Goal: Information Seeking & Learning: Compare options

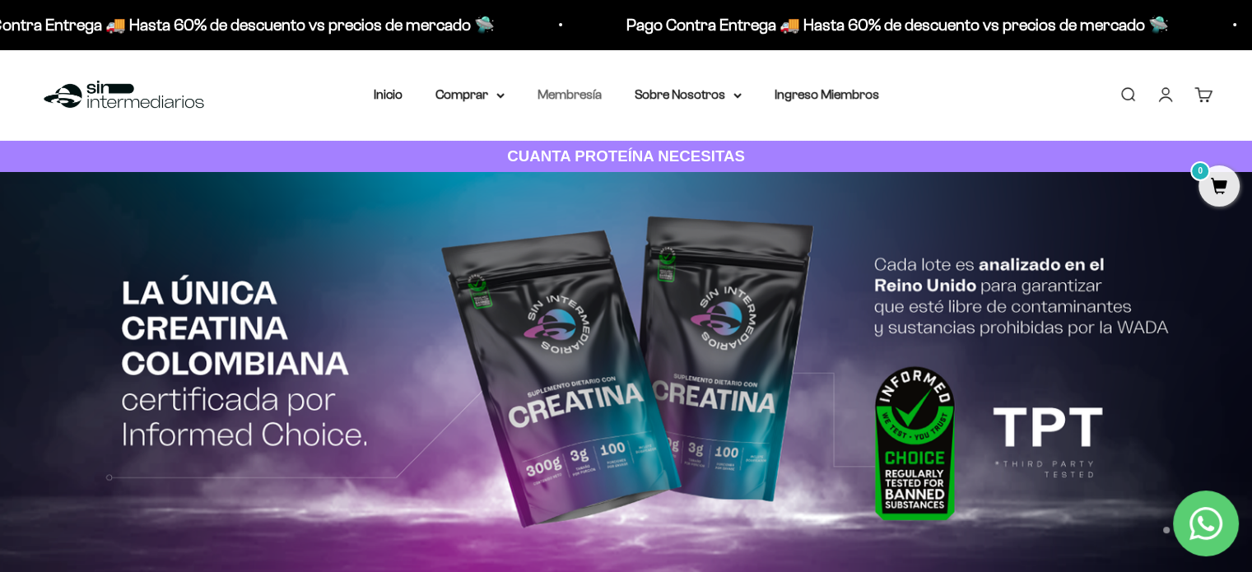
click at [582, 92] on link "Membresía" at bounding box center [570, 94] width 64 height 14
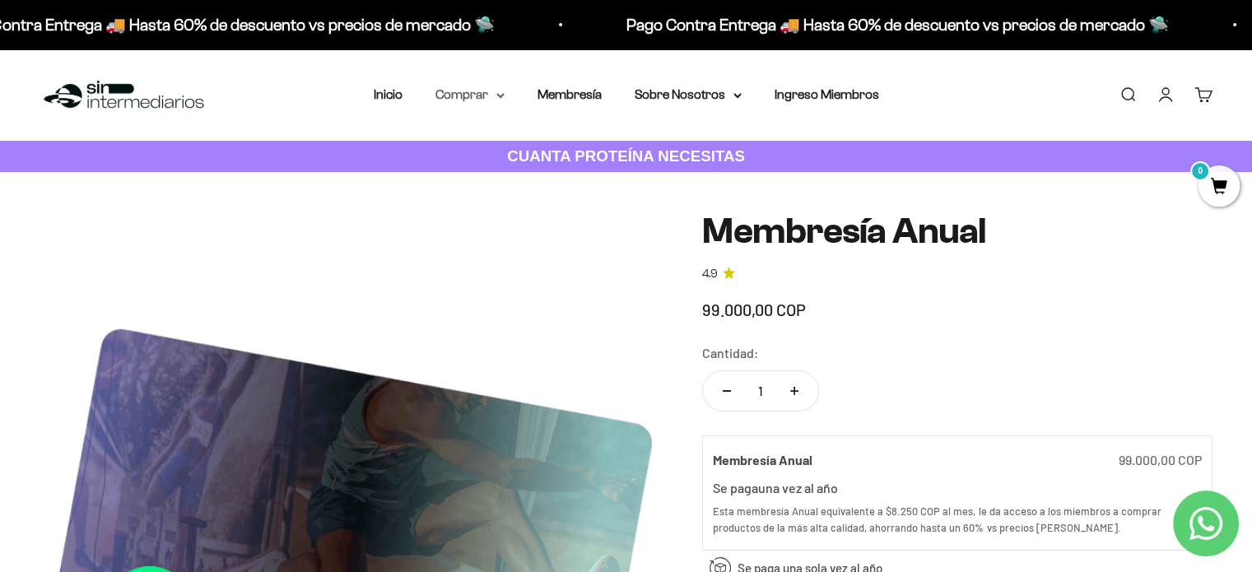
click at [456, 95] on summary "Comprar" at bounding box center [469, 94] width 69 height 21
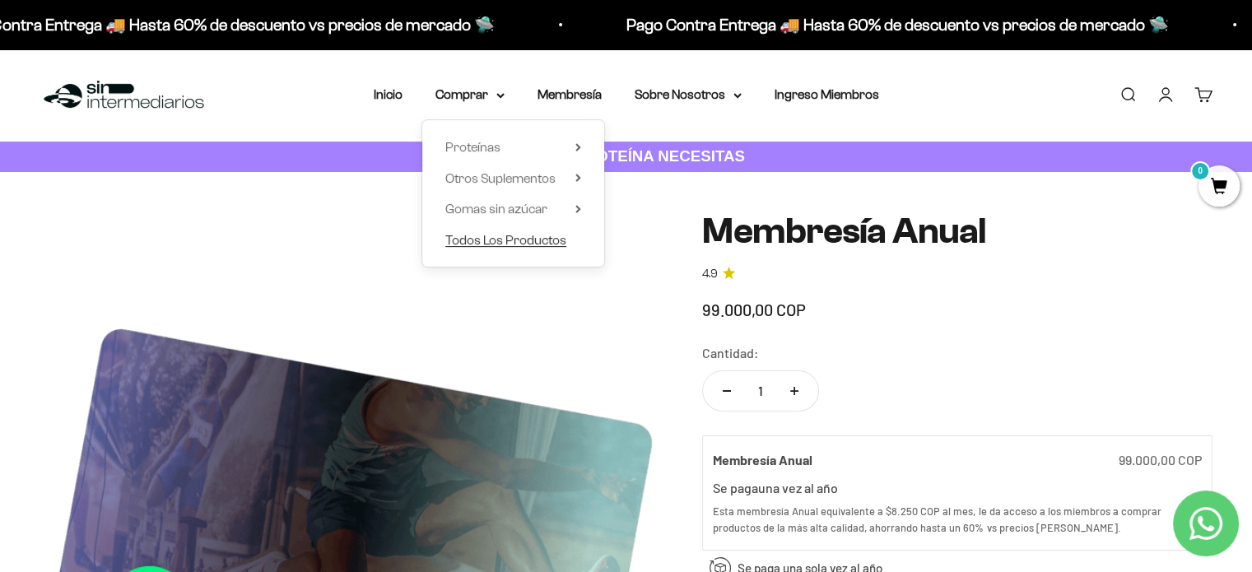
click at [517, 235] on span "Todos Los Productos" at bounding box center [505, 240] width 121 height 14
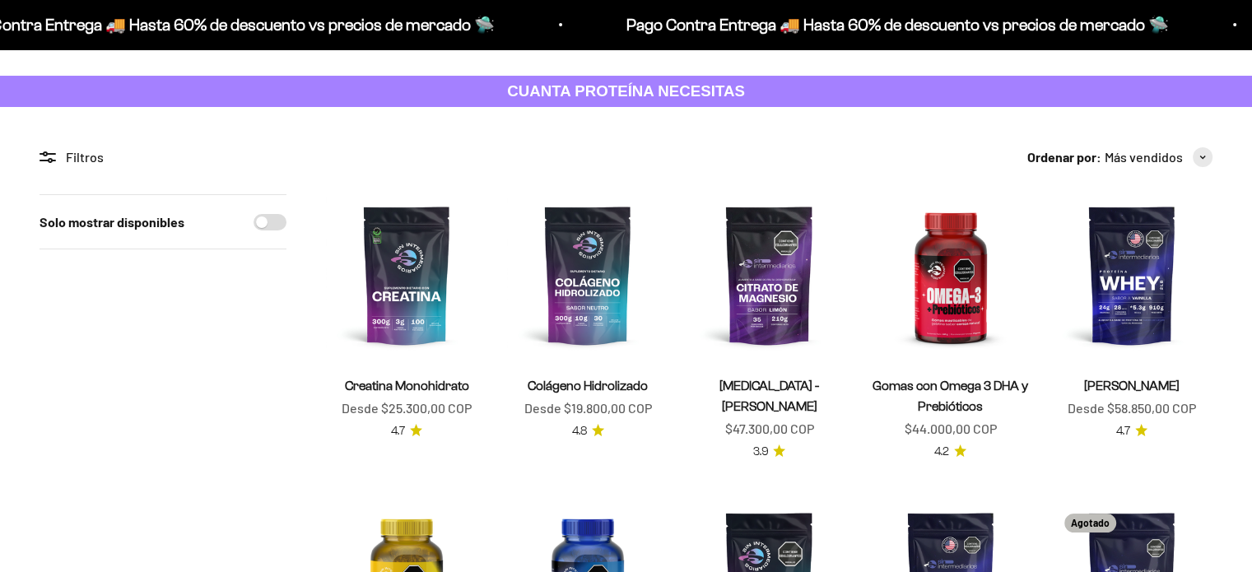
scroll to position [82, 0]
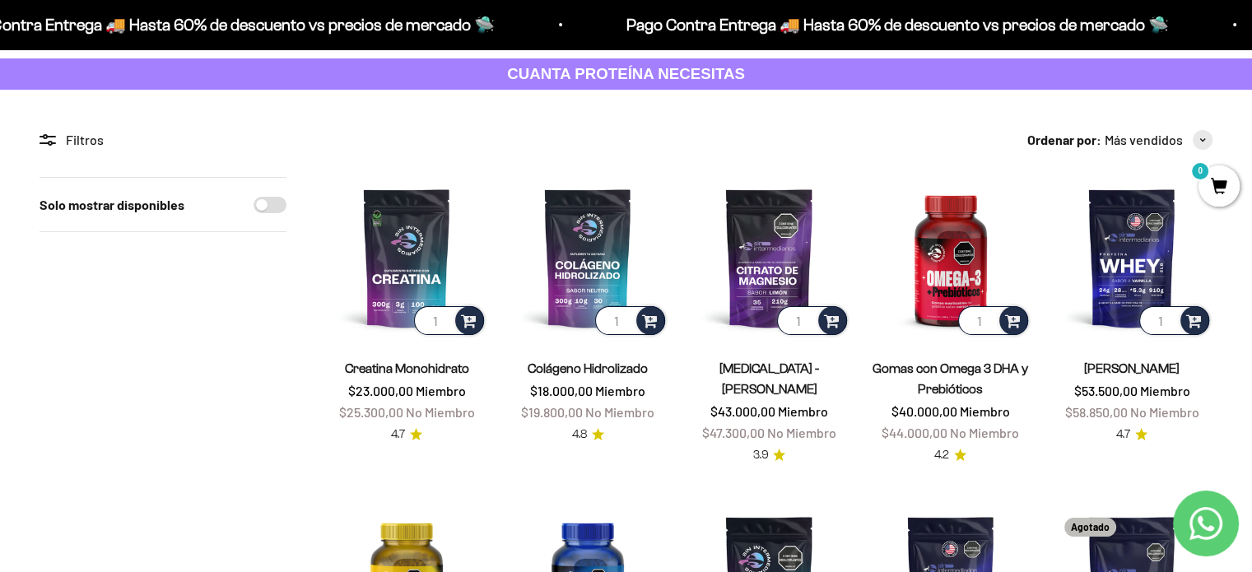
click at [952, 384] on link "Gomas con Omega 3 DHA y Prebióticos" at bounding box center [951, 378] width 156 height 35
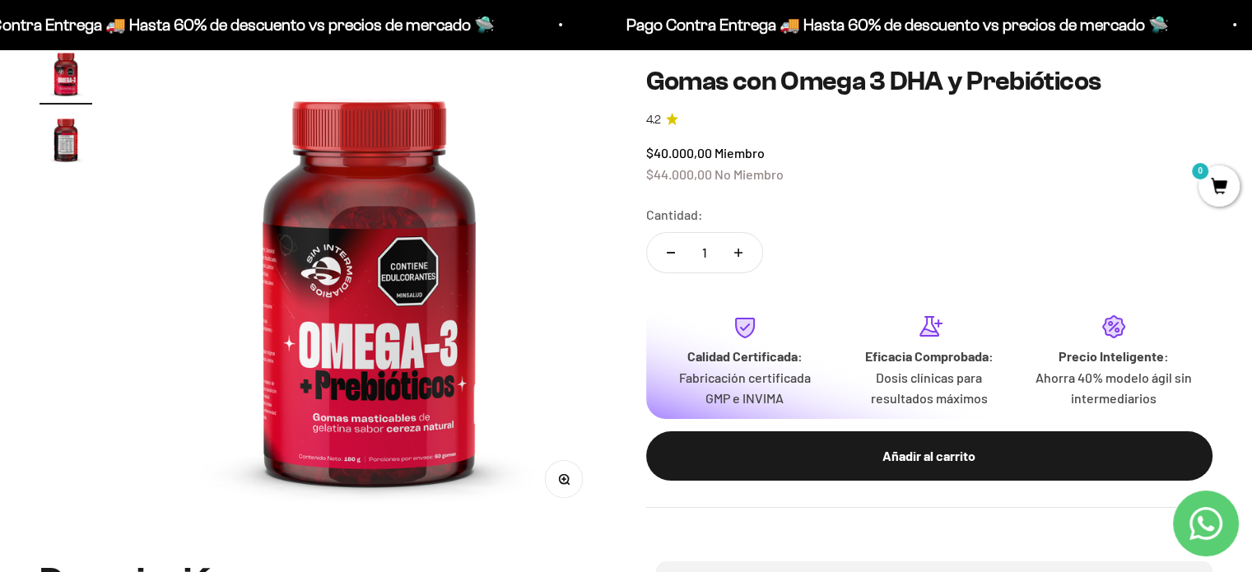
click at [67, 133] on img "Ir al artículo 2" at bounding box center [66, 139] width 53 height 53
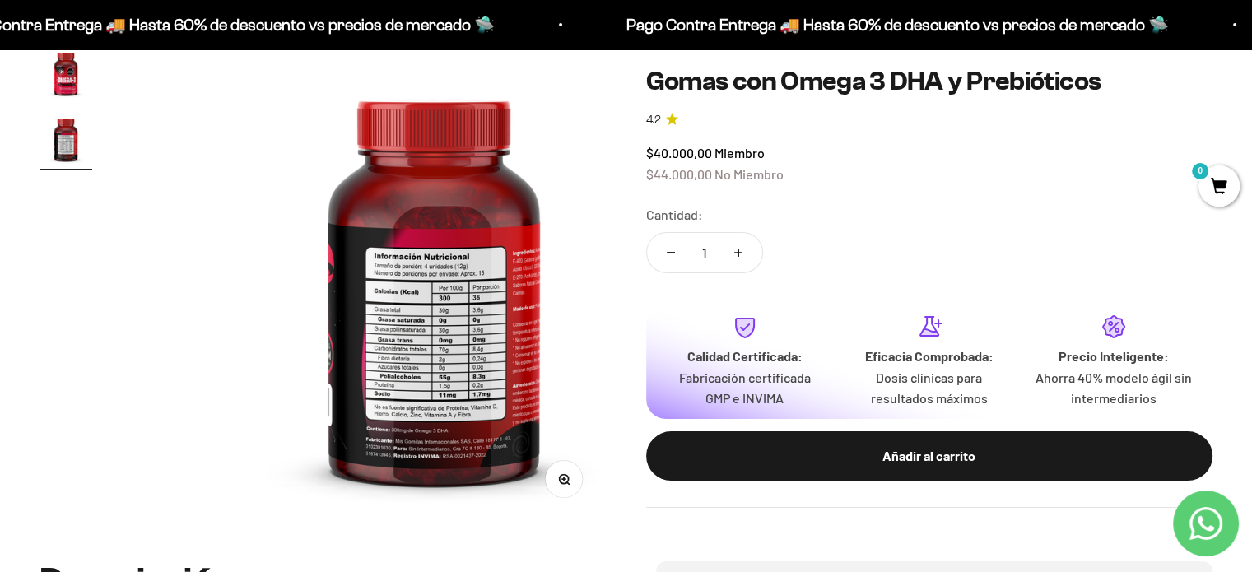
scroll to position [0, 494]
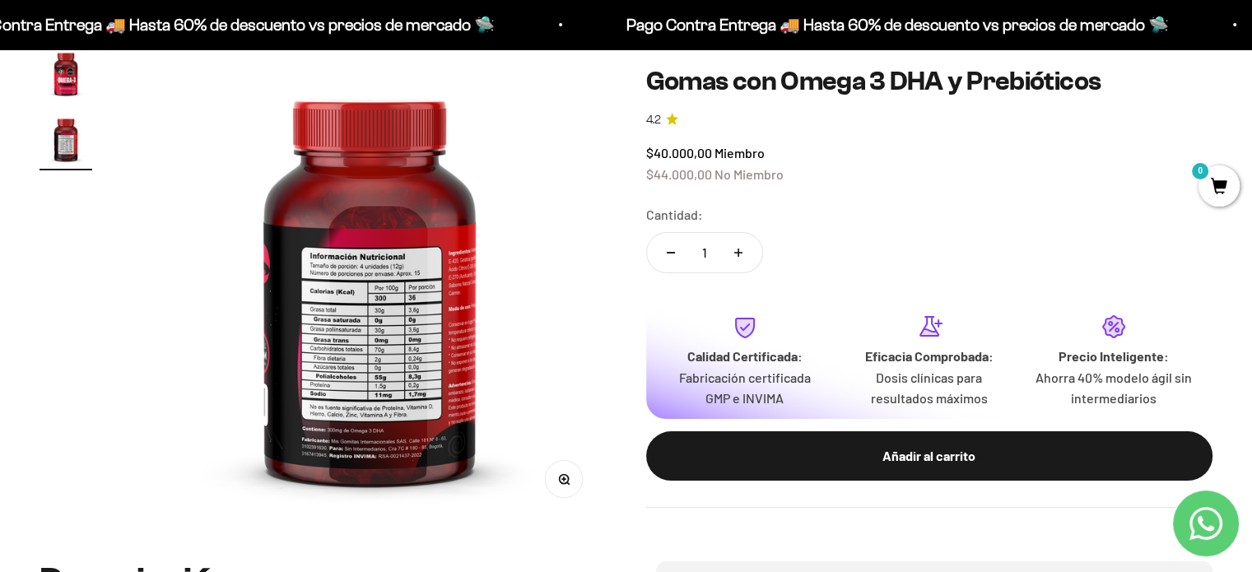
click at [58, 81] on img "Ir al artículo 1" at bounding box center [66, 73] width 53 height 53
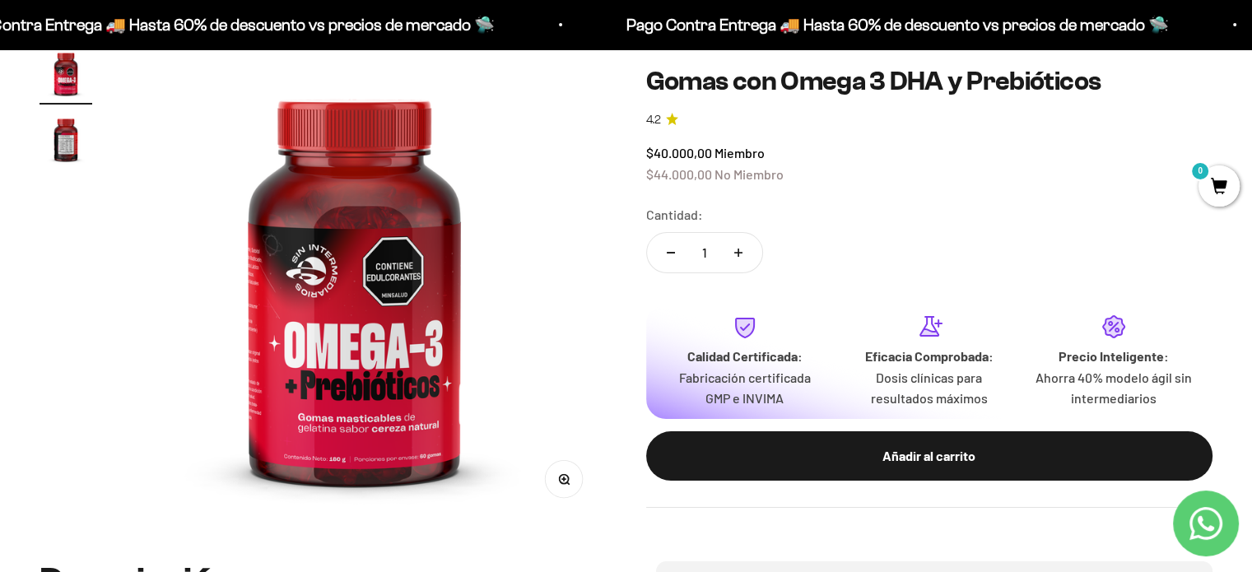
scroll to position [0, 0]
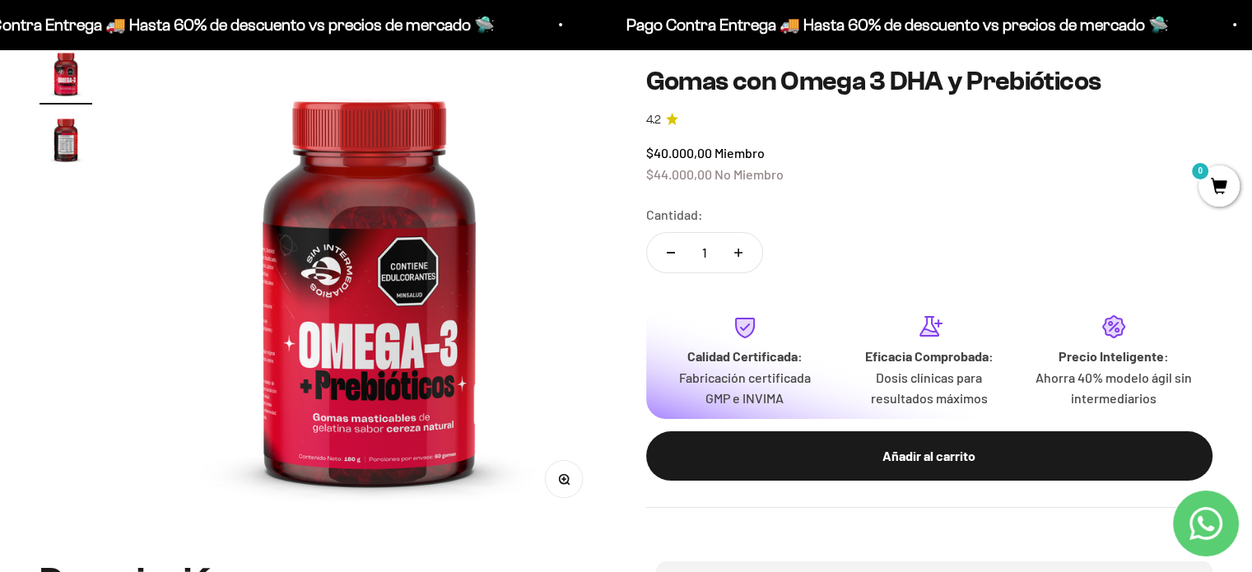
click at [54, 161] on img "Ir al artículo 2" at bounding box center [66, 139] width 53 height 53
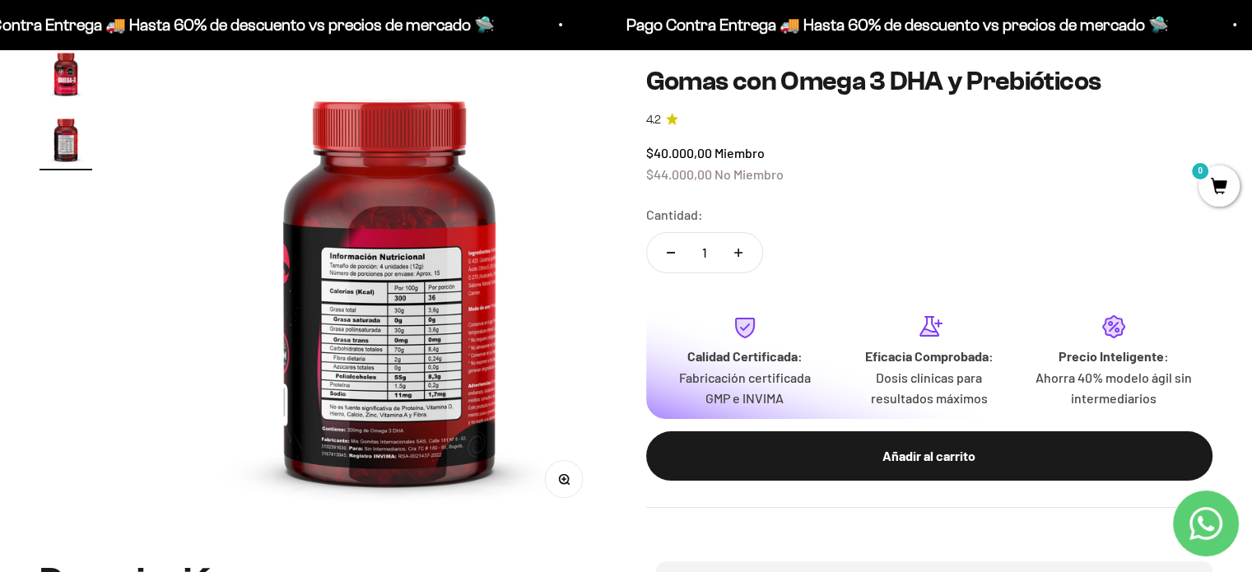
scroll to position [0, 494]
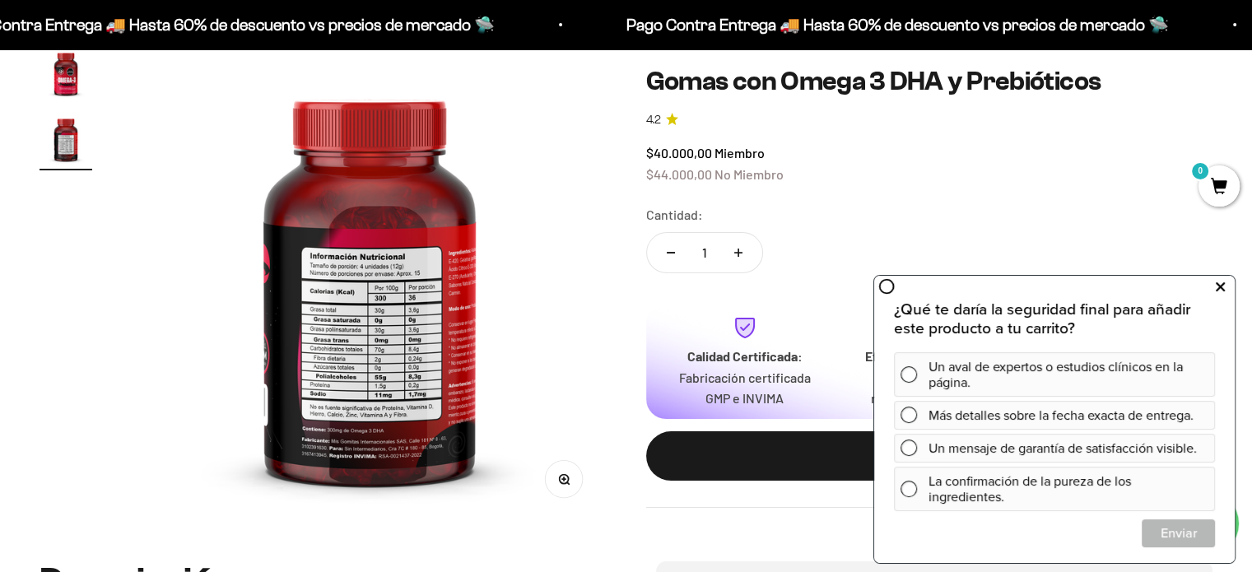
click at [1227, 287] on button at bounding box center [1220, 287] width 30 height 26
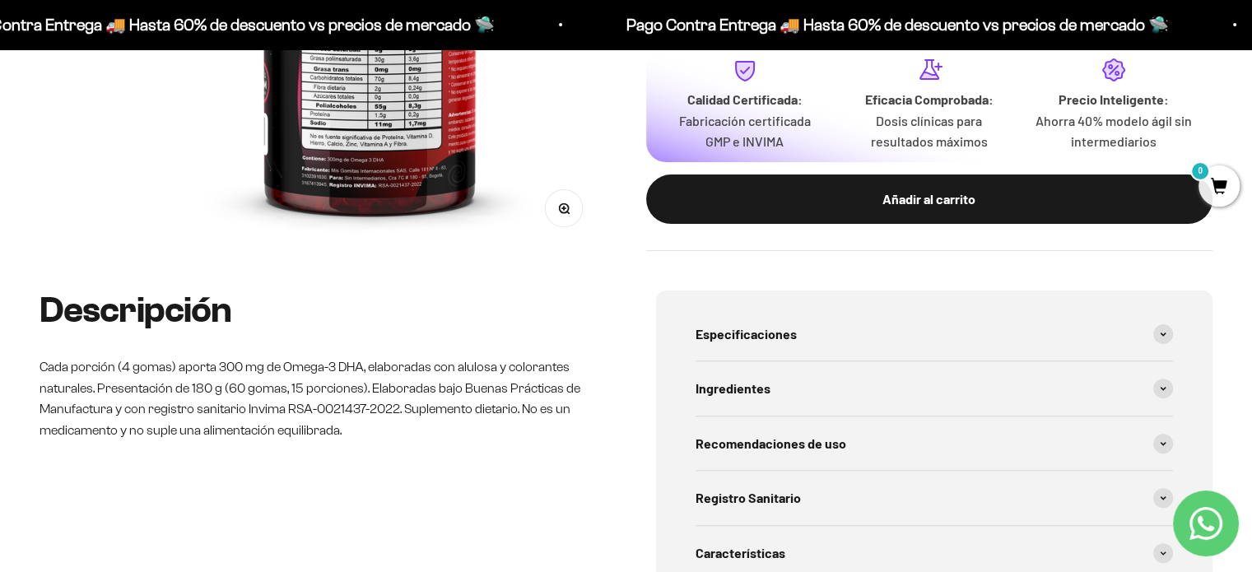
scroll to position [576, 0]
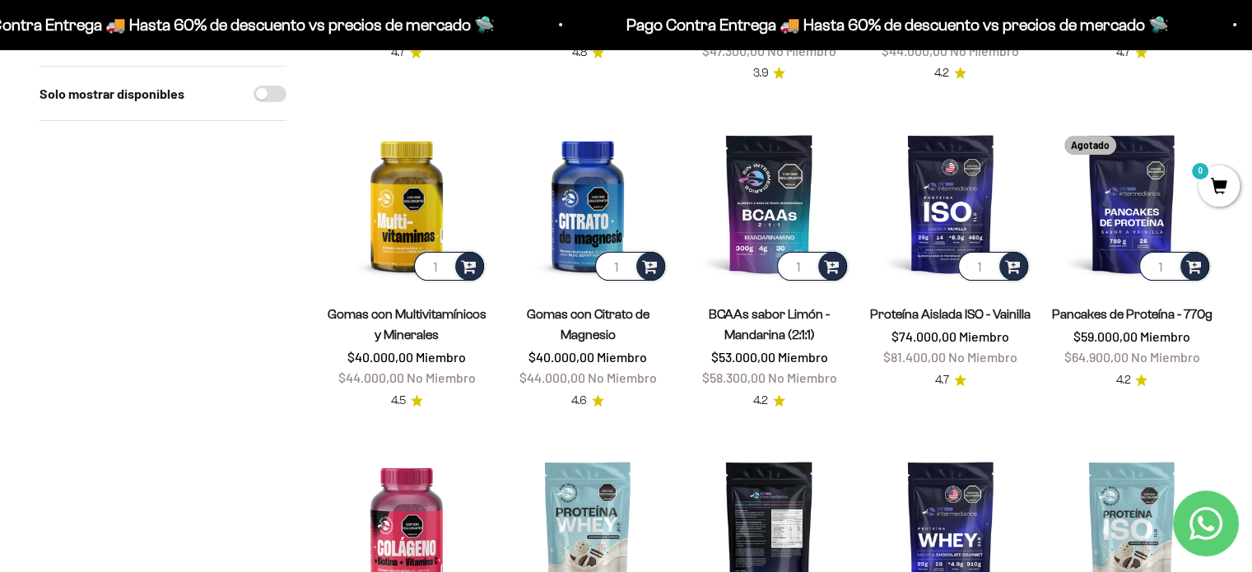
scroll to position [494, 0]
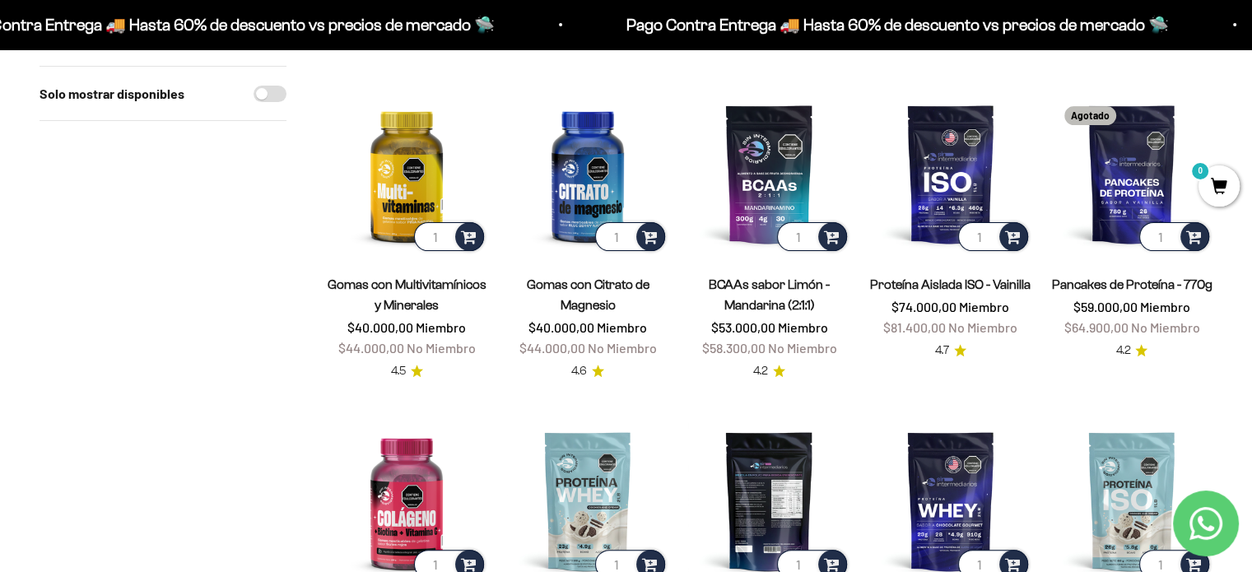
click at [771, 477] on img at bounding box center [768, 500] width 161 height 161
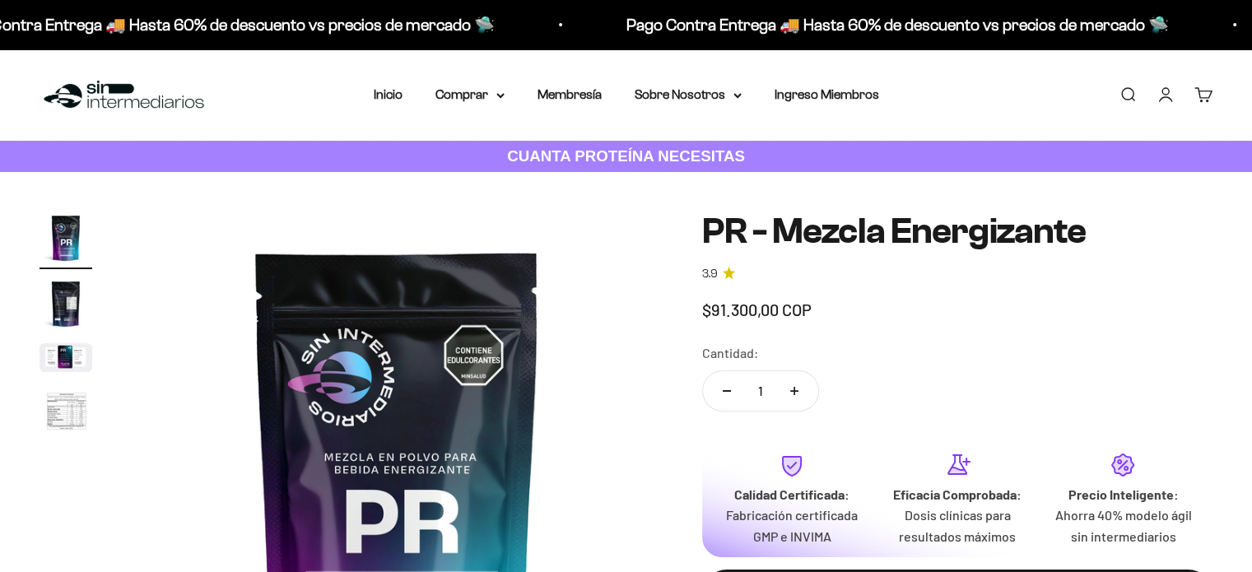
scroll to position [82, 0]
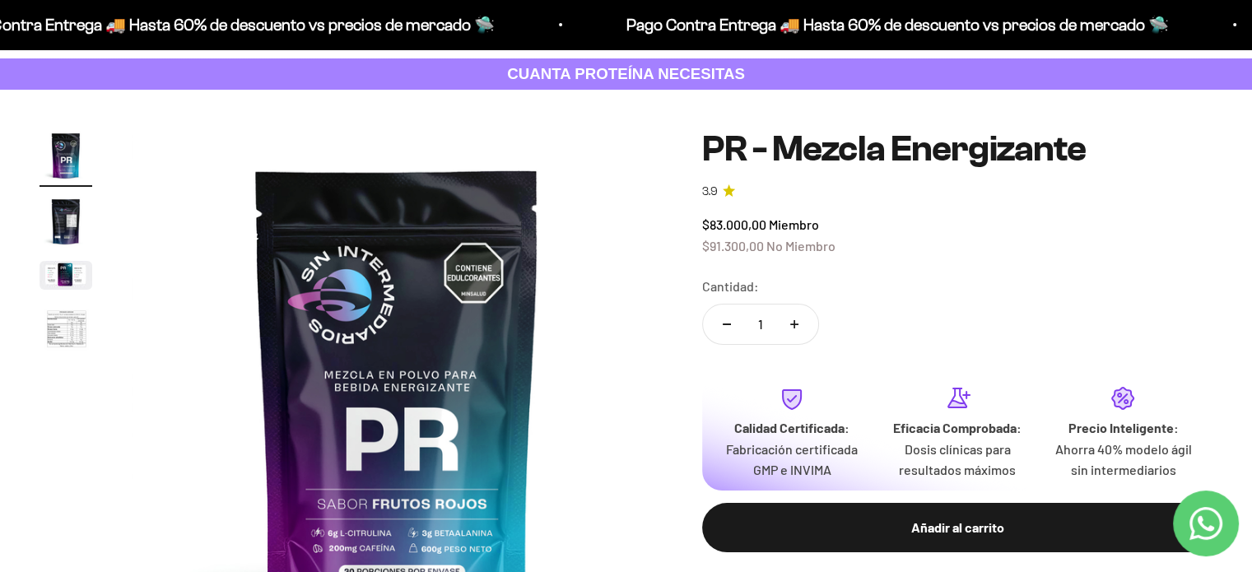
click at [68, 228] on img "Ir al artículo 2" at bounding box center [66, 221] width 53 height 53
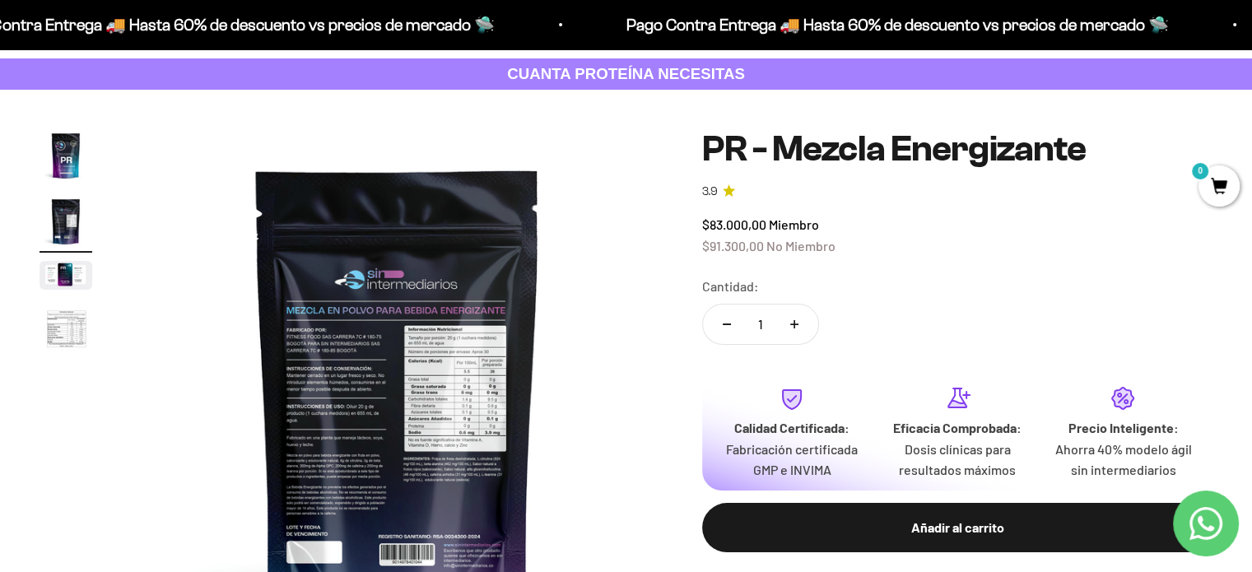
click at [346, 351] on img at bounding box center [397, 394] width 531 height 531
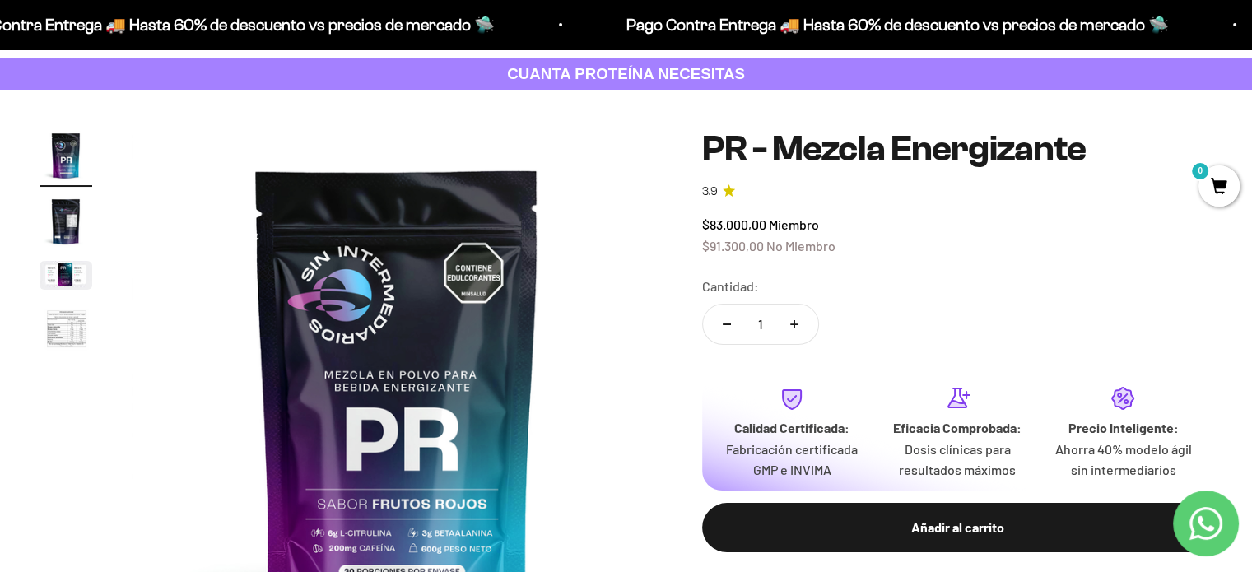
click at [603, 300] on img at bounding box center [397, 394] width 531 height 531
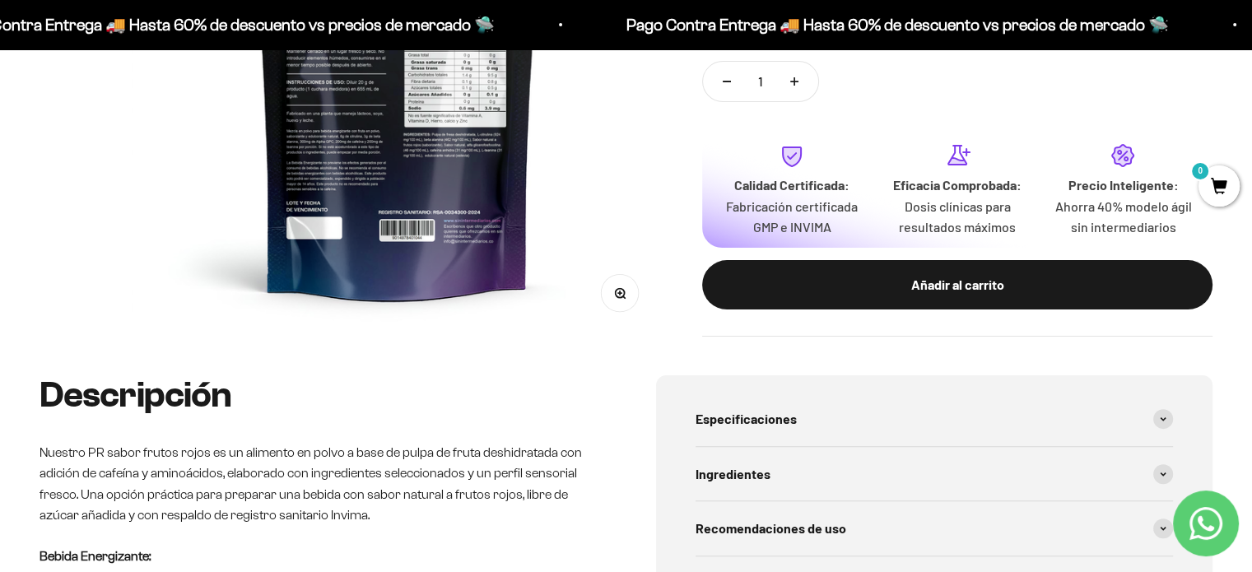
scroll to position [412, 0]
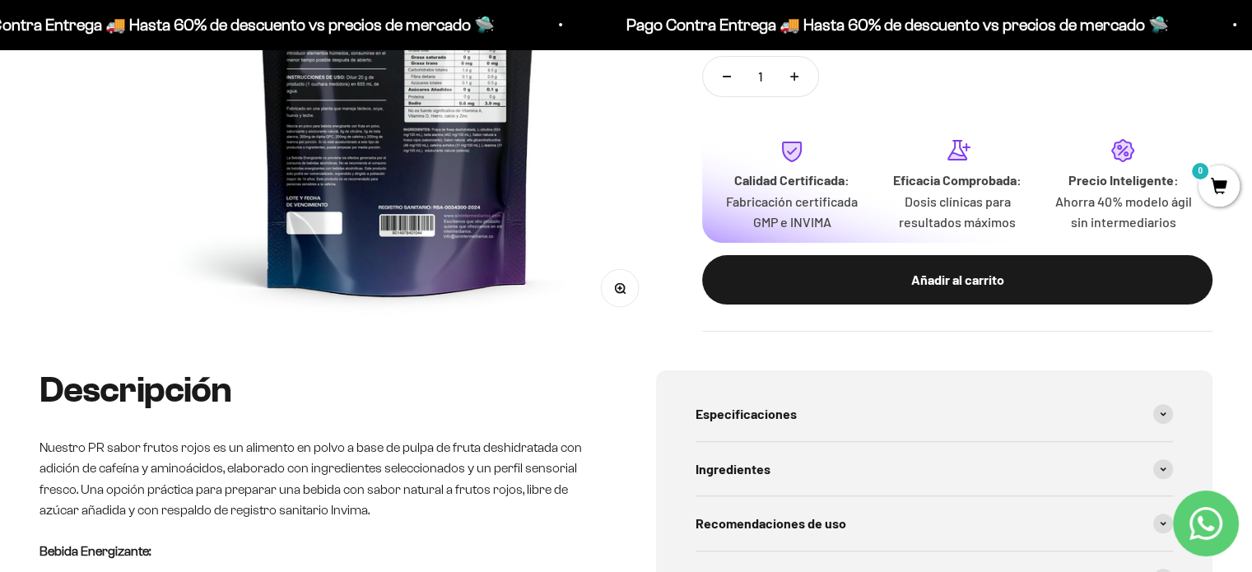
click at [627, 288] on button "Zoom" at bounding box center [620, 288] width 37 height 37
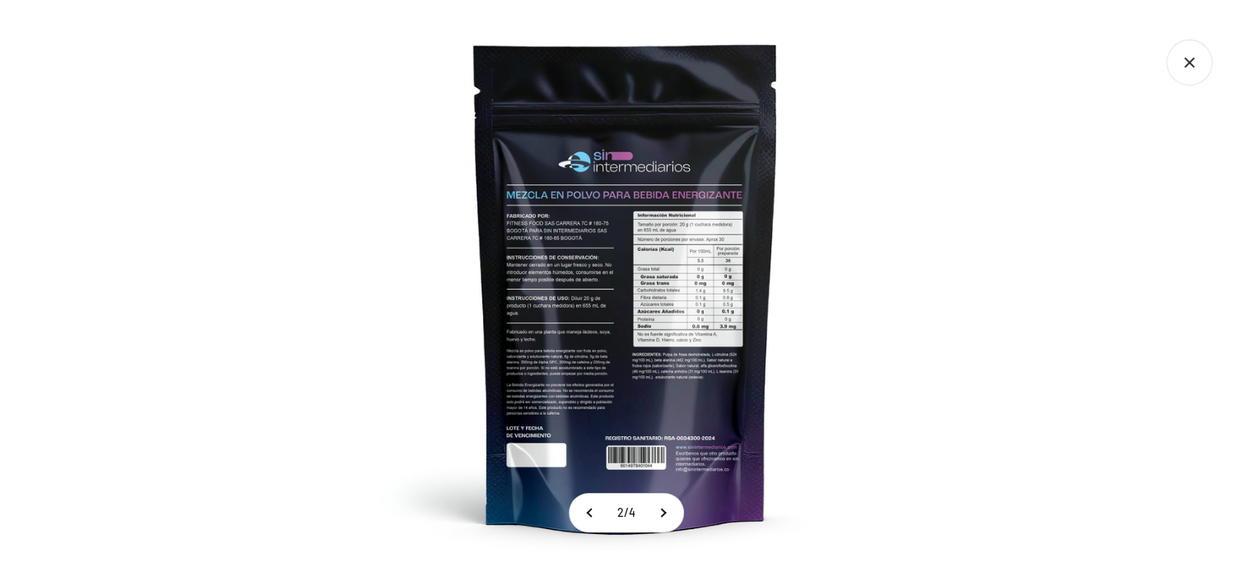
click at [691, 290] on img at bounding box center [626, 286] width 572 height 572
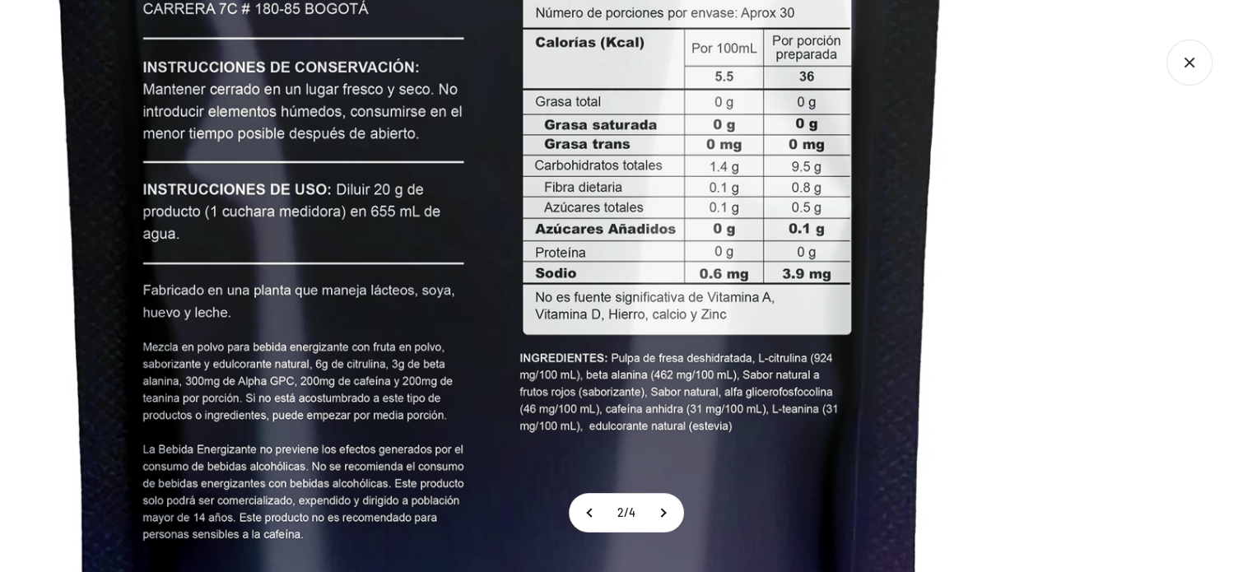
click at [493, 180] on img at bounding box center [501, 153] width 1716 height 1716
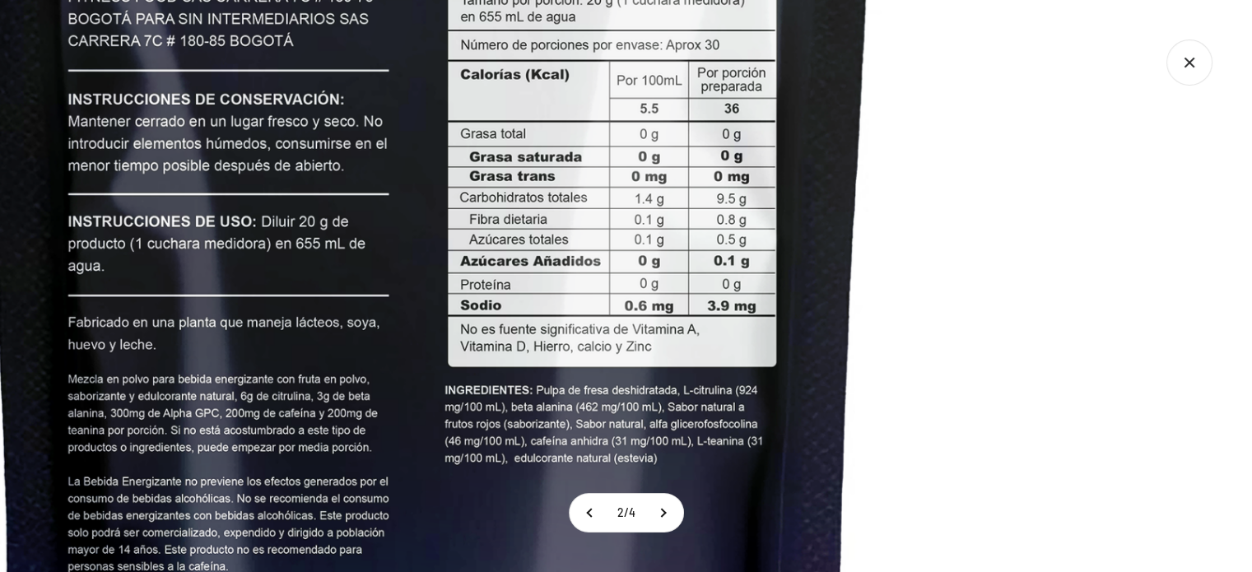
click at [473, 367] on img at bounding box center [426, 185] width 1716 height 1716
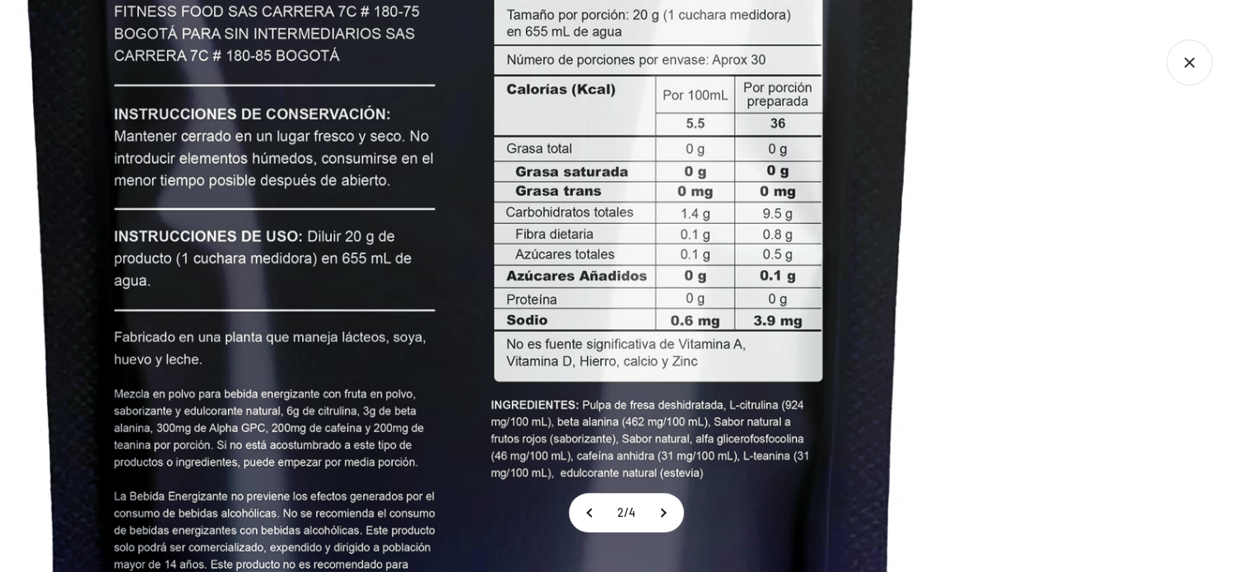
click at [492, 213] on img at bounding box center [472, 199] width 1716 height 1716
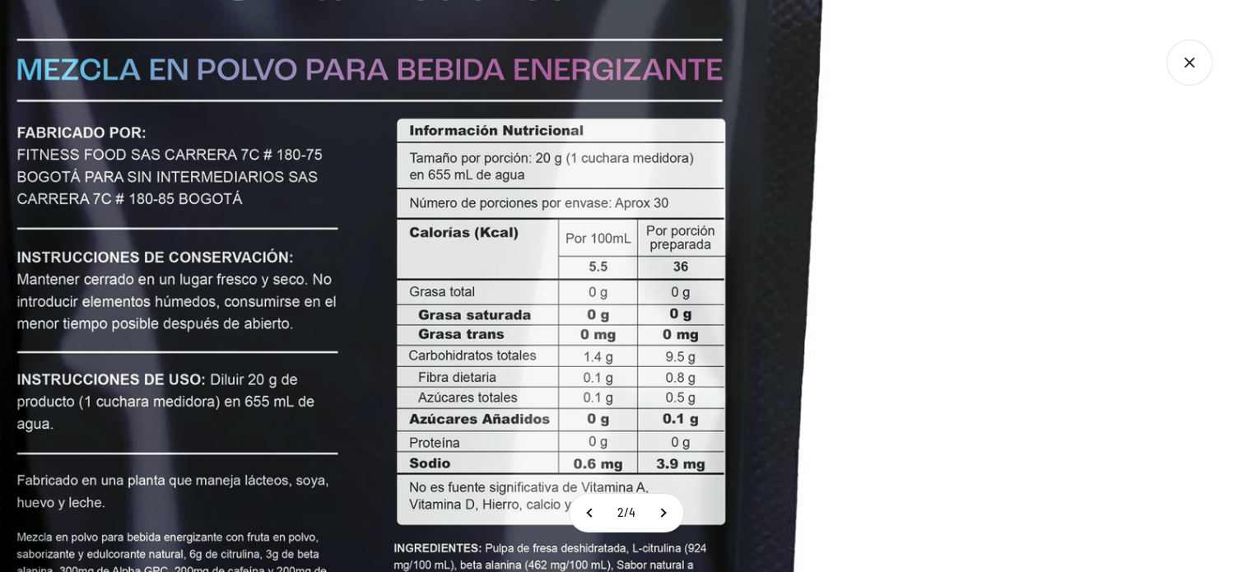
click at [355, 354] on img at bounding box center [375, 343] width 1716 height 1716
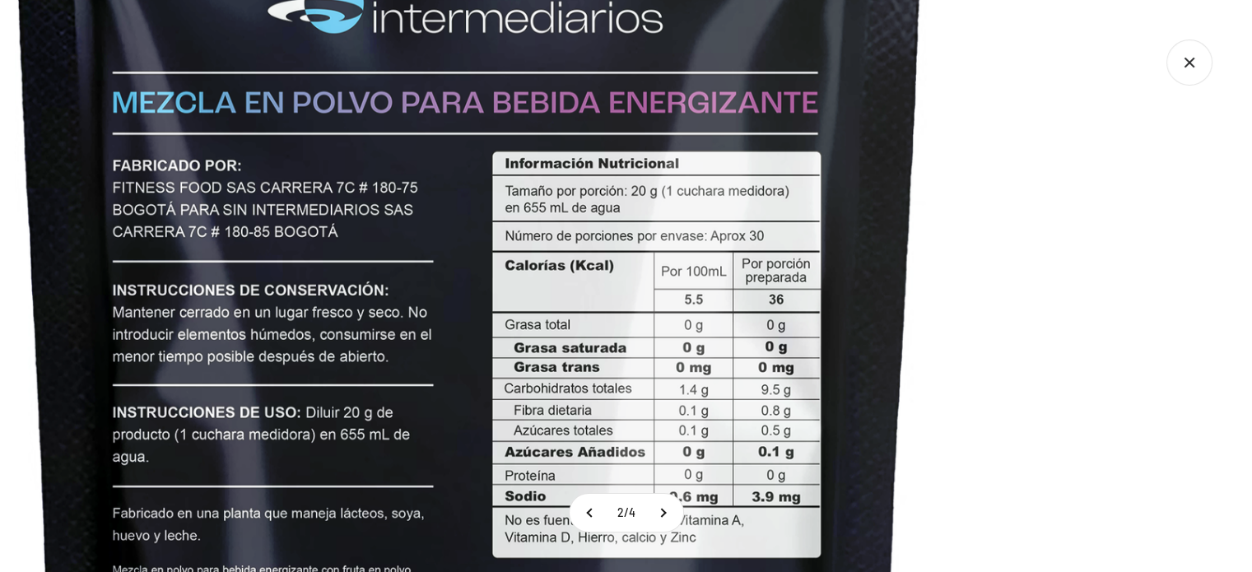
click at [503, 464] on img at bounding box center [470, 376] width 1716 height 1716
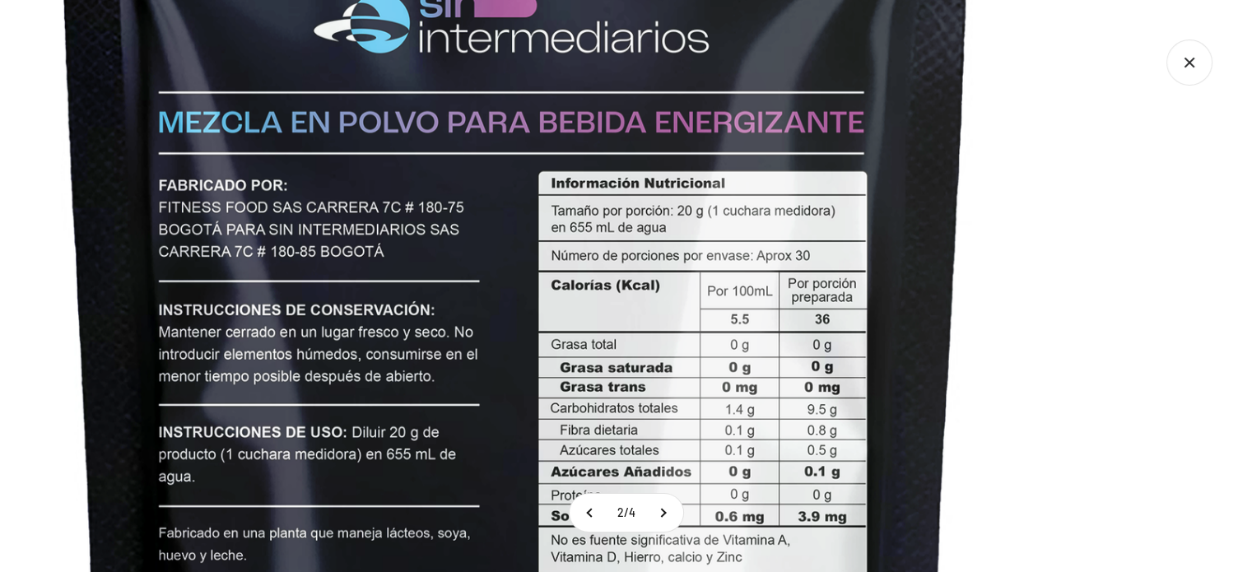
click at [524, 411] on img at bounding box center [516, 395] width 1716 height 1716
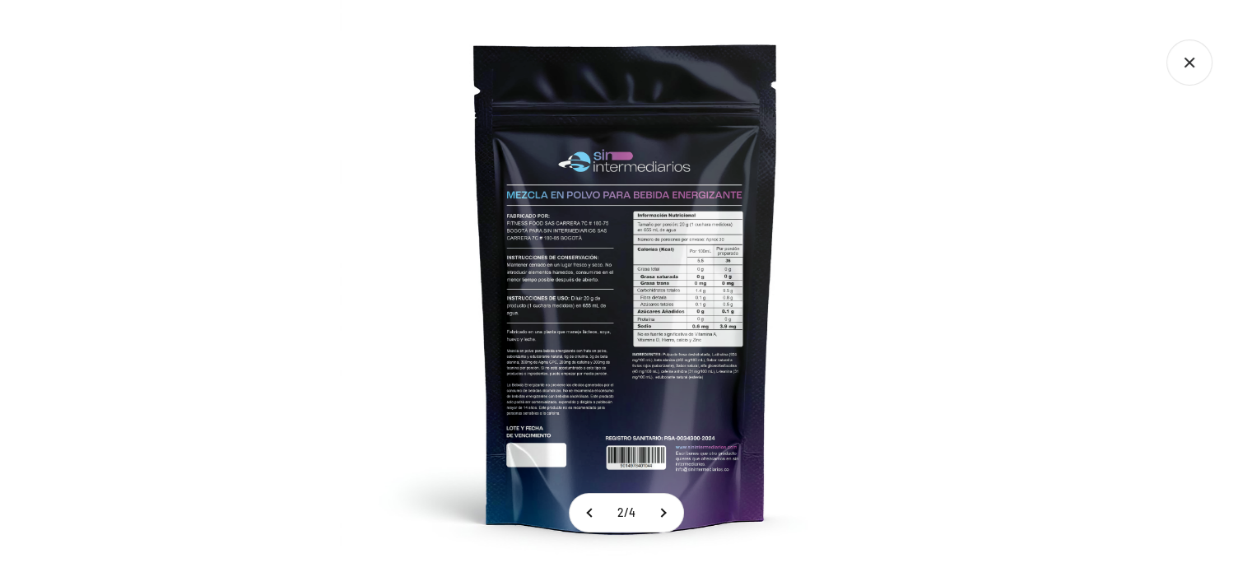
click at [962, 175] on div at bounding box center [626, 286] width 1252 height 572
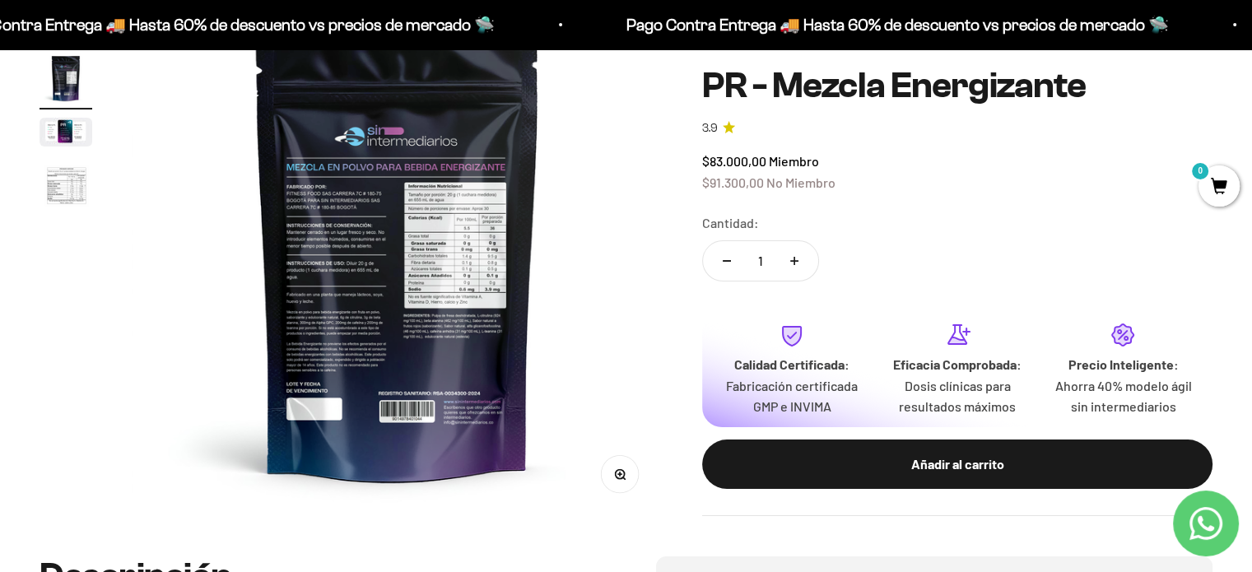
scroll to position [165, 0]
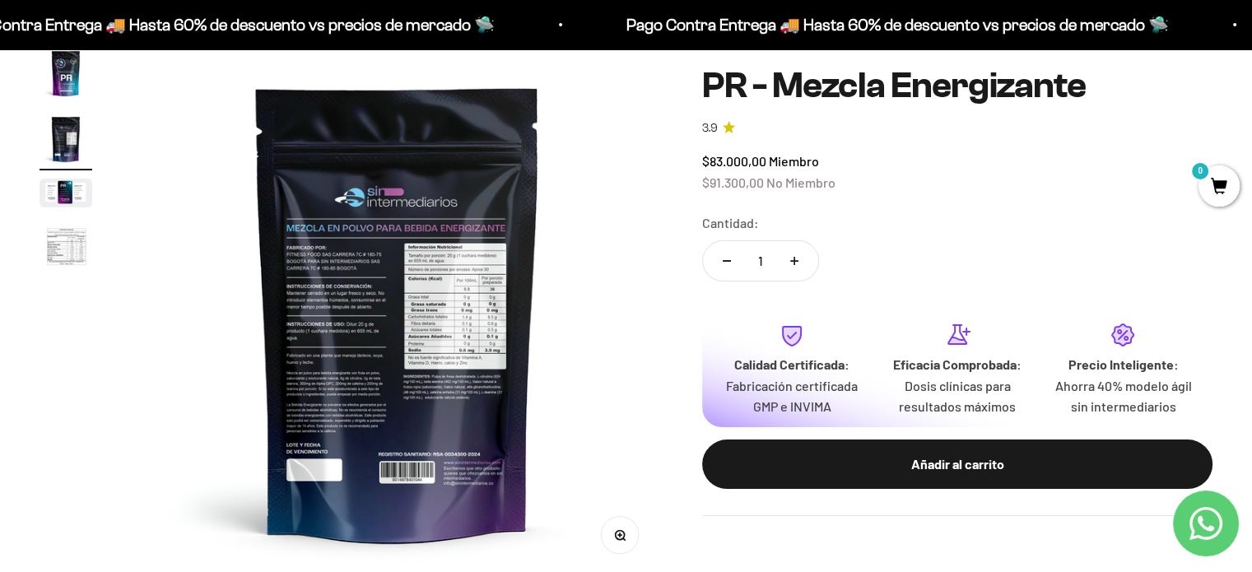
click at [75, 230] on img "Ir al artículo 4" at bounding box center [66, 248] width 53 height 54
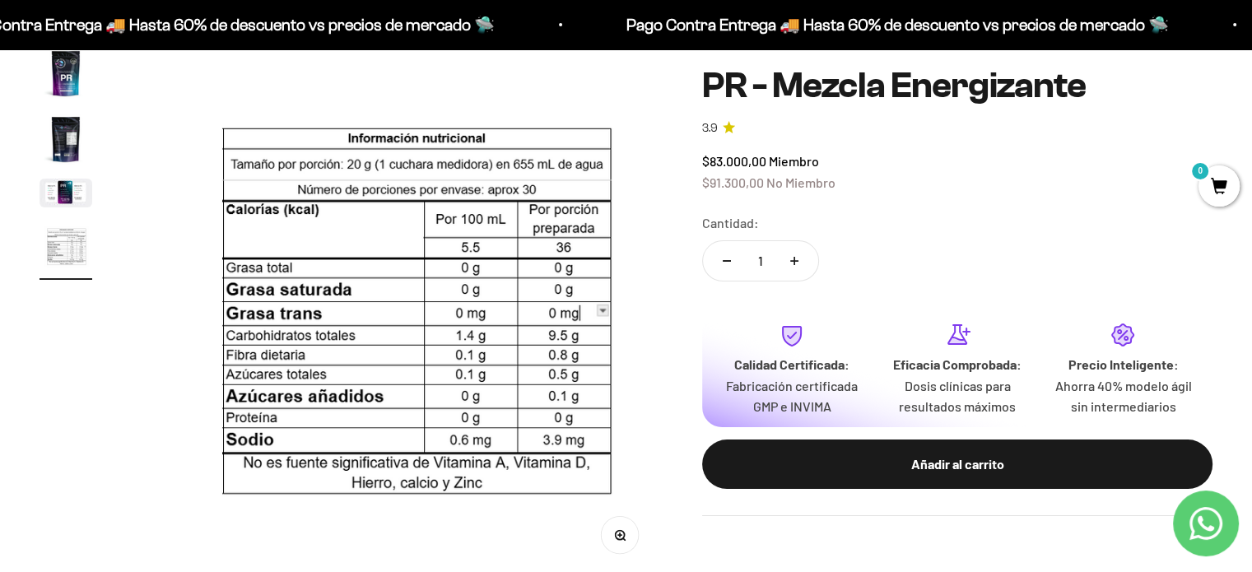
scroll to position [0, 1652]
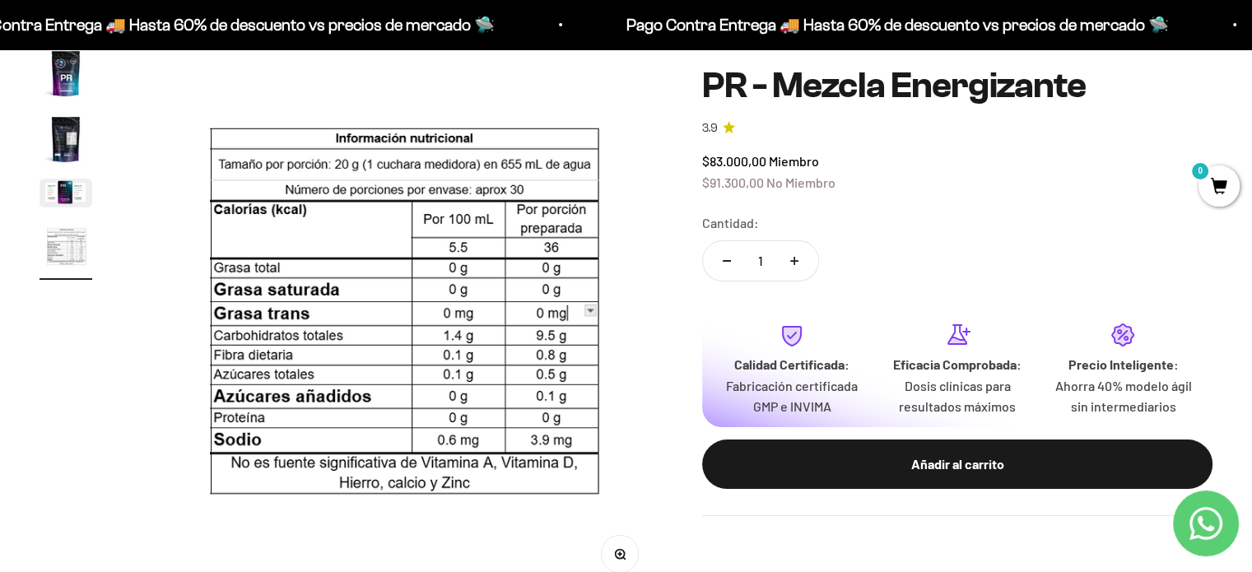
click at [63, 195] on img "Ir al artículo 3" at bounding box center [66, 193] width 53 height 29
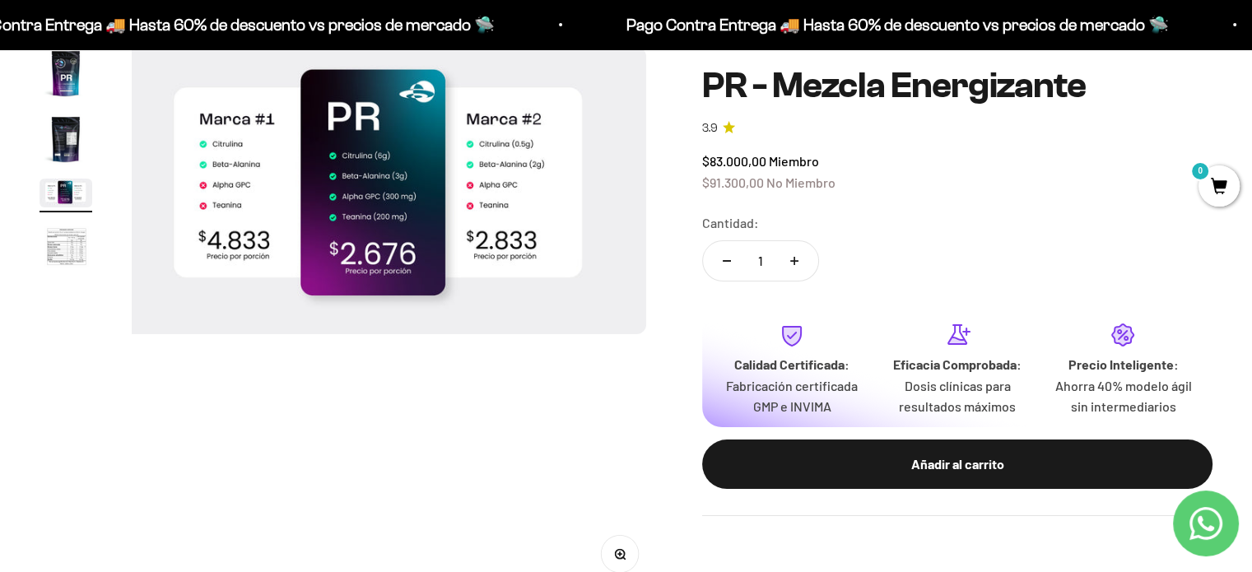
scroll to position [0, 1101]
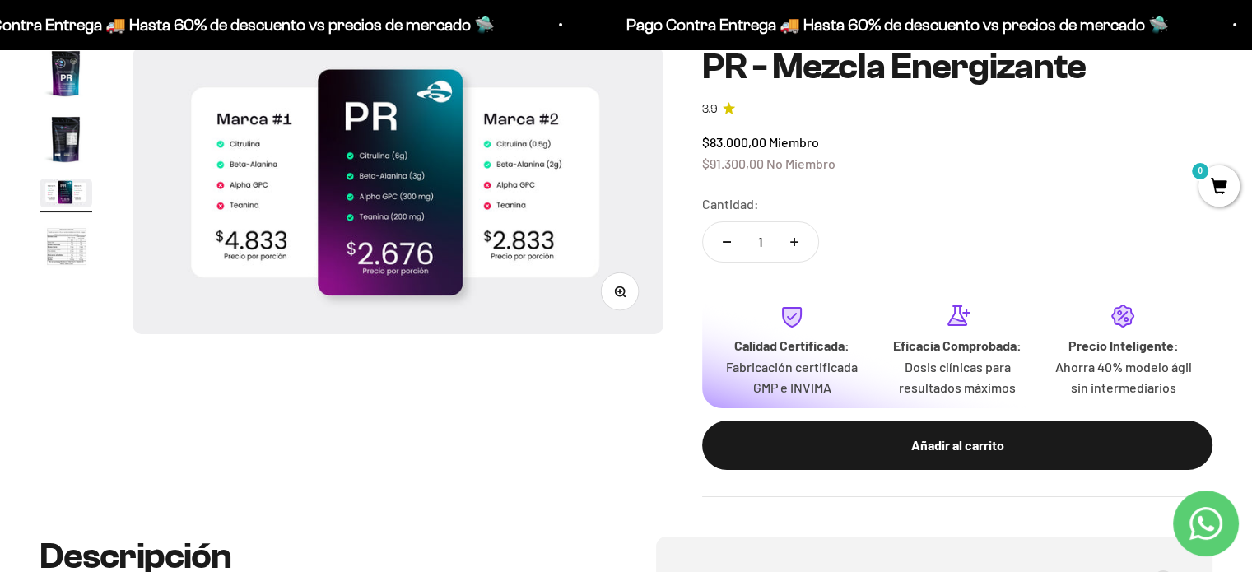
click at [66, 252] on img "Ir al artículo 4" at bounding box center [66, 248] width 53 height 54
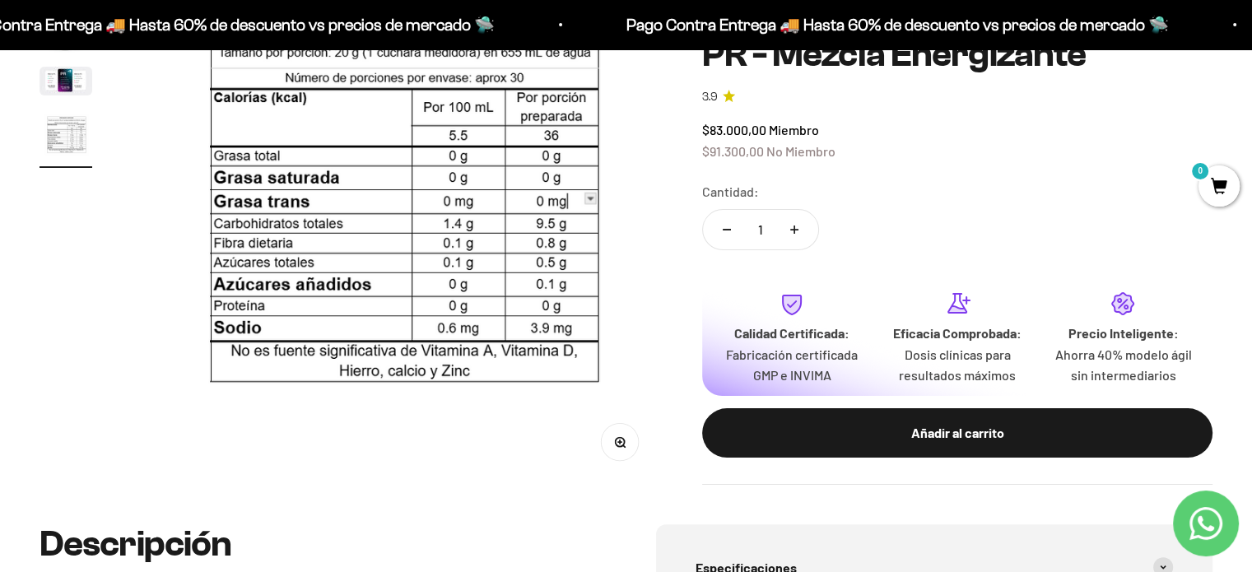
scroll to position [494, 0]
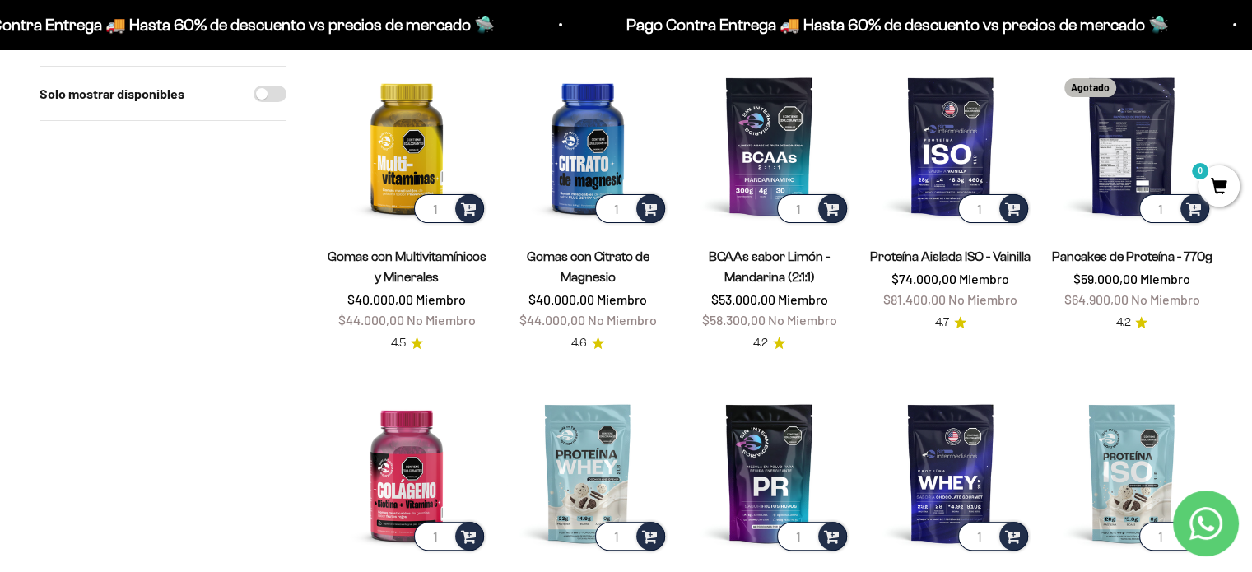
scroll to position [494, 0]
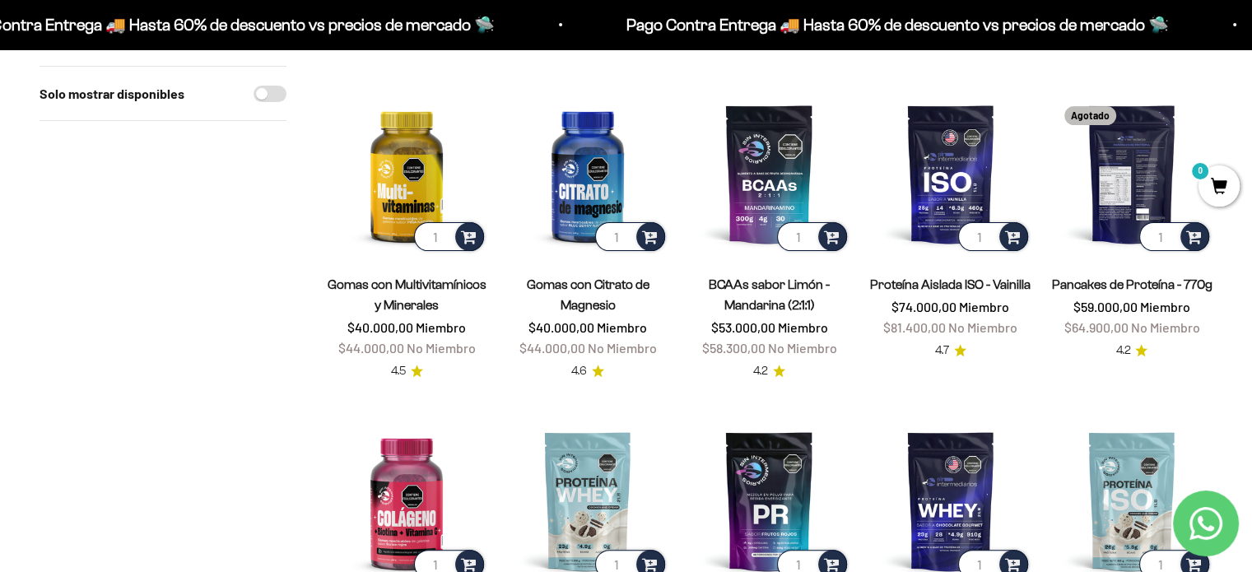
click at [1091, 165] on img at bounding box center [1131, 173] width 161 height 161
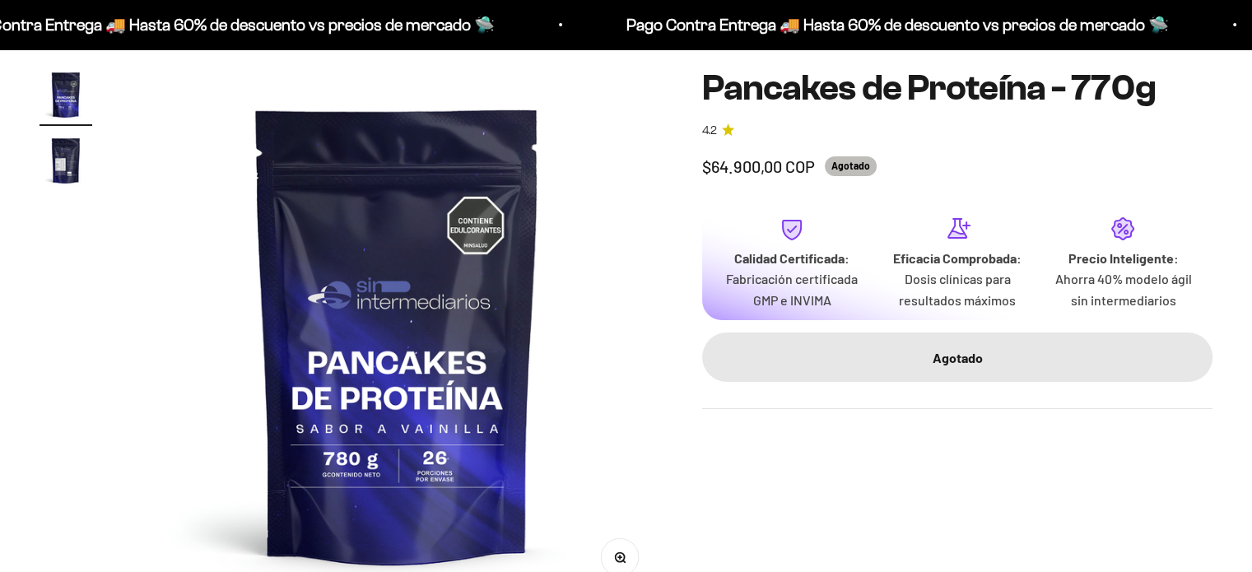
scroll to position [165, 0]
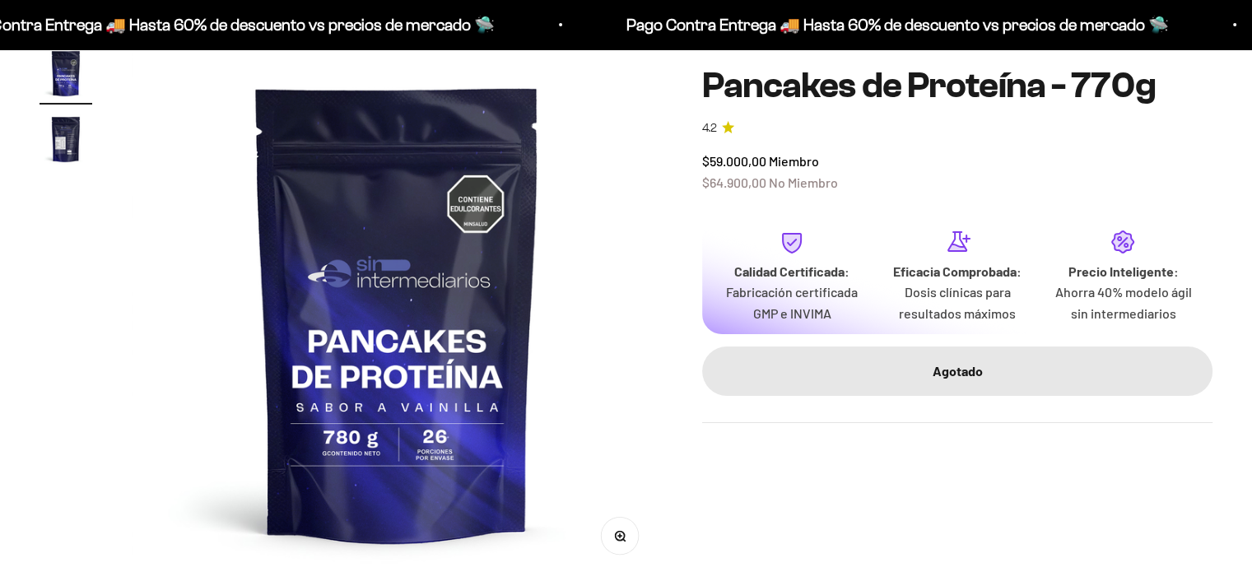
click at [86, 147] on img "Ir al artículo 2" at bounding box center [66, 139] width 53 height 53
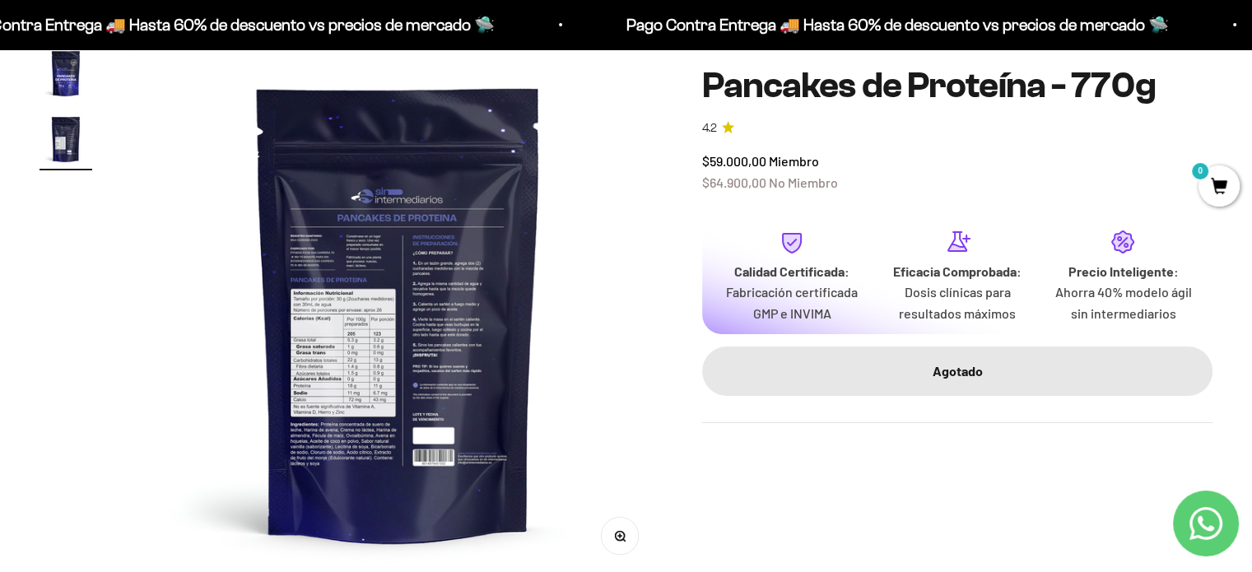
click at [405, 291] on img at bounding box center [398, 312] width 531 height 531
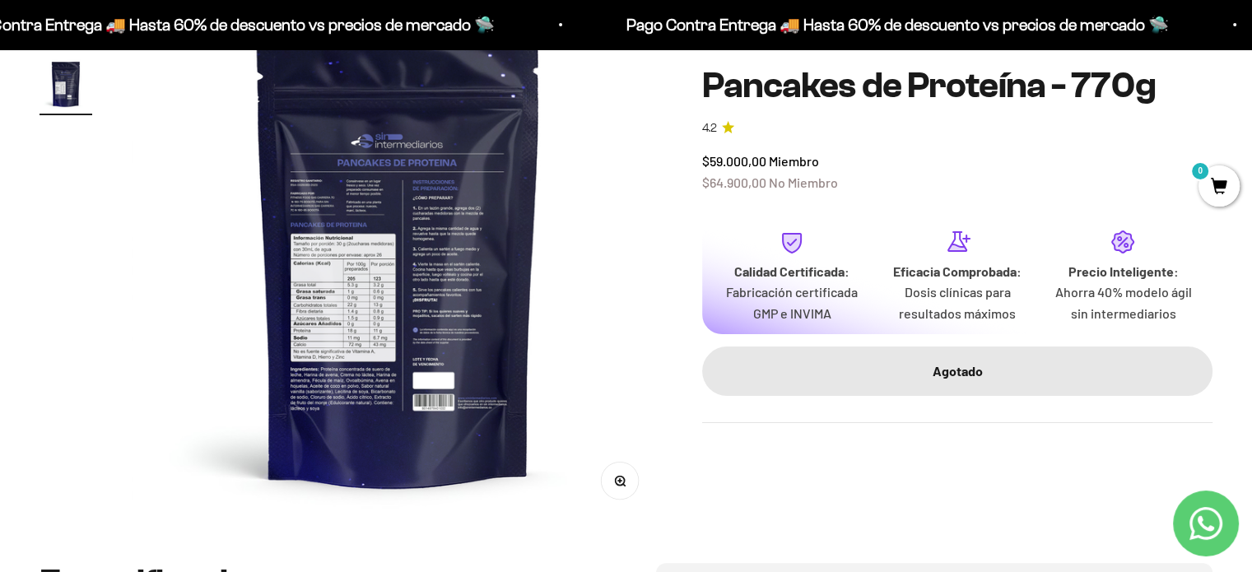
scroll to position [247, 0]
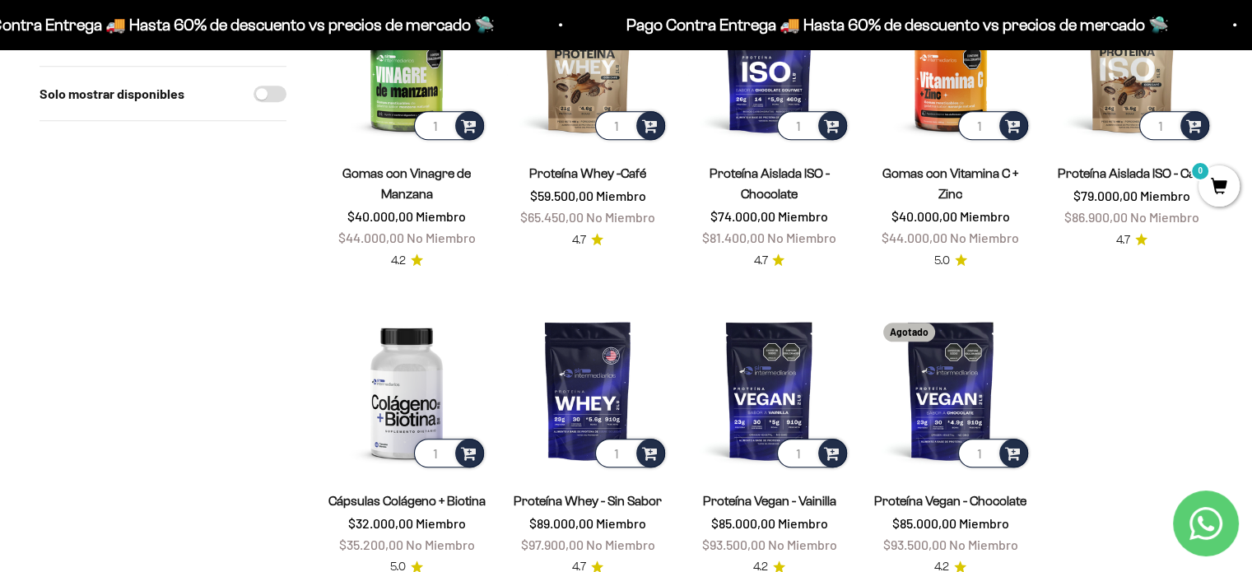
scroll to position [1317, 0]
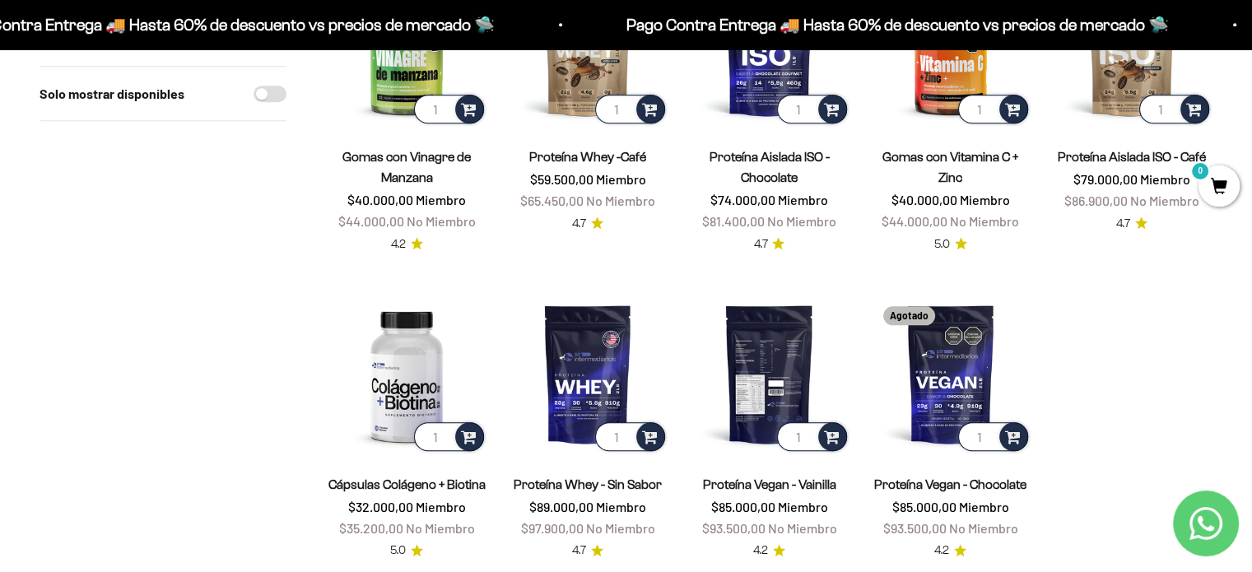
click at [753, 351] on img at bounding box center [768, 373] width 161 height 161
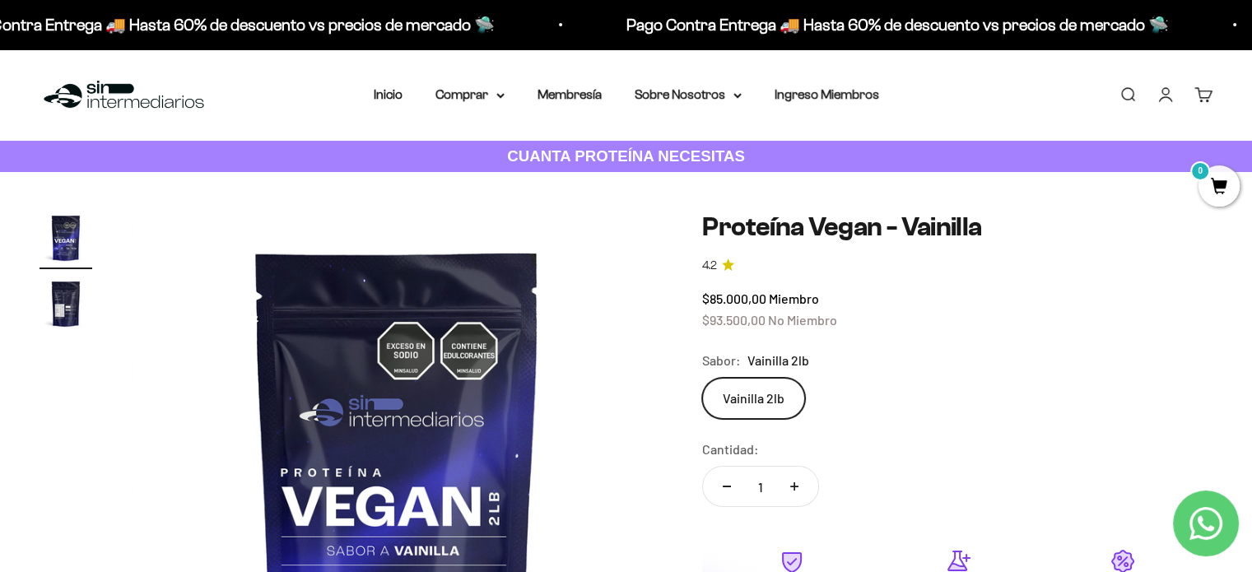
click at [619, 454] on img at bounding box center [397, 477] width 531 height 531
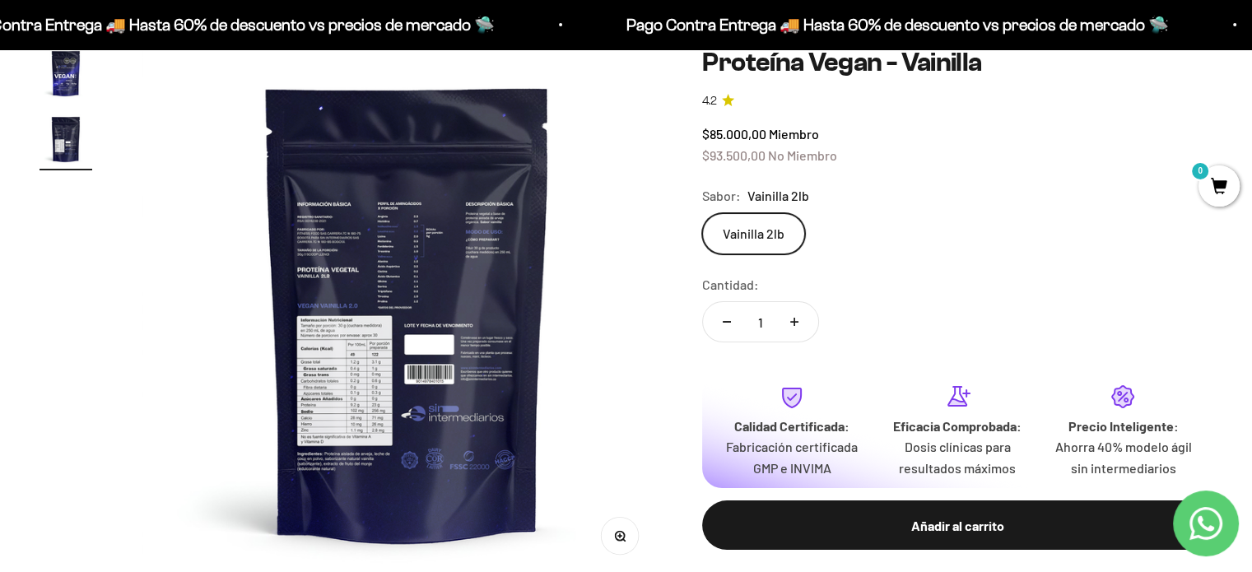
scroll to position [0, 550]
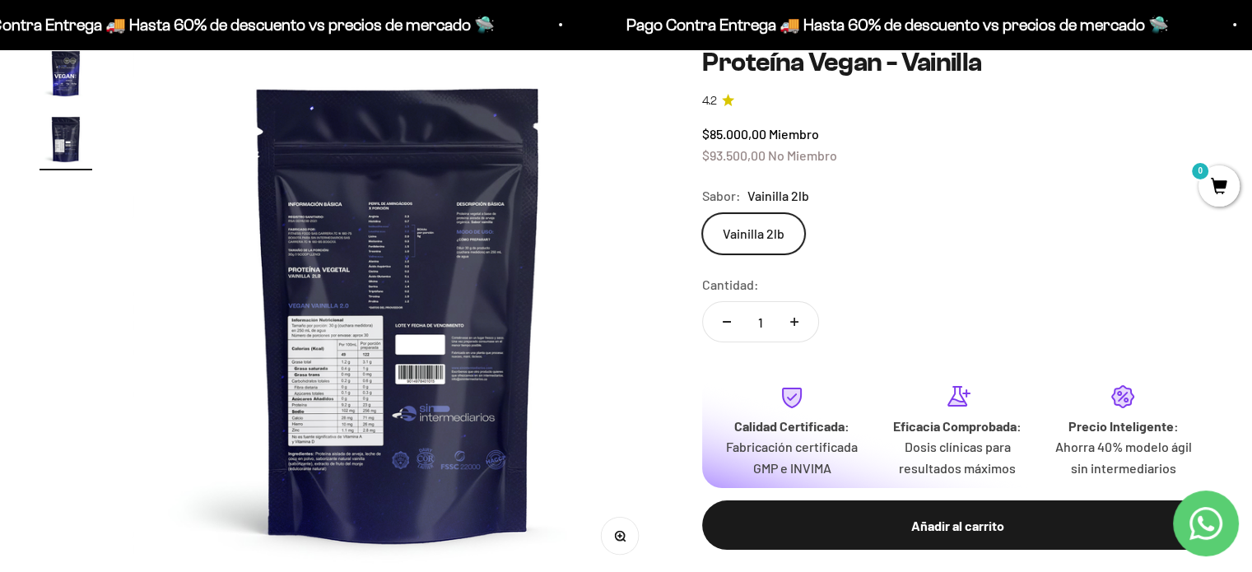
click at [617, 541] on button "Zoom" at bounding box center [620, 535] width 37 height 37
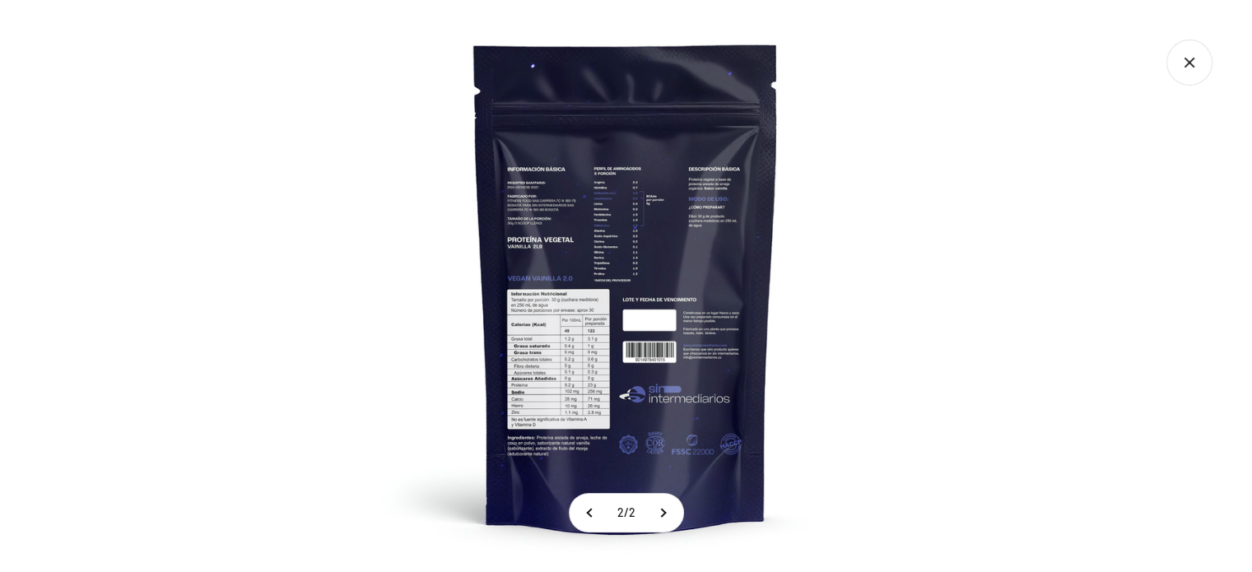
click at [560, 299] on img at bounding box center [626, 286] width 572 height 572
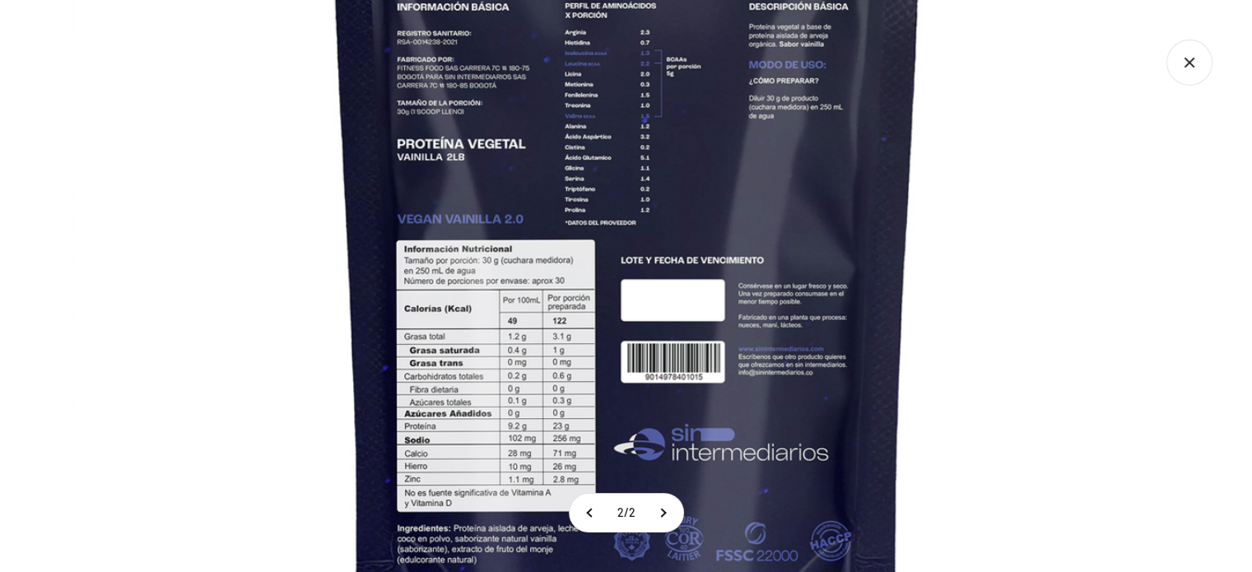
click at [553, 309] on img at bounding box center [627, 233] width 1111 height 1111
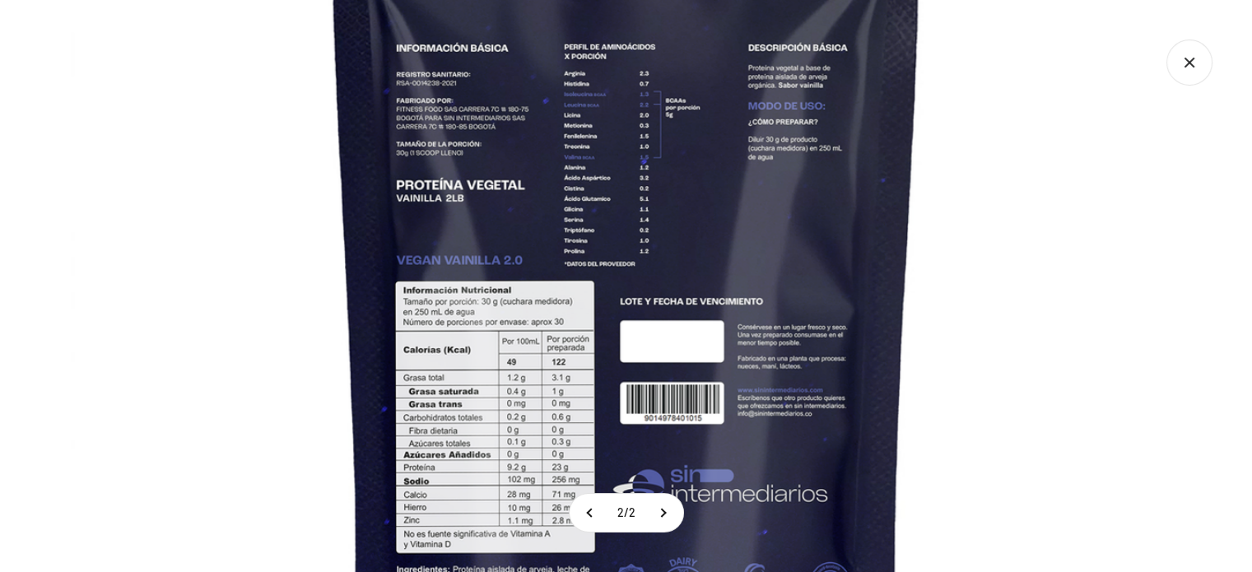
click at [608, 496] on section "2 / 2" at bounding box center [626, 286] width 1252 height 572
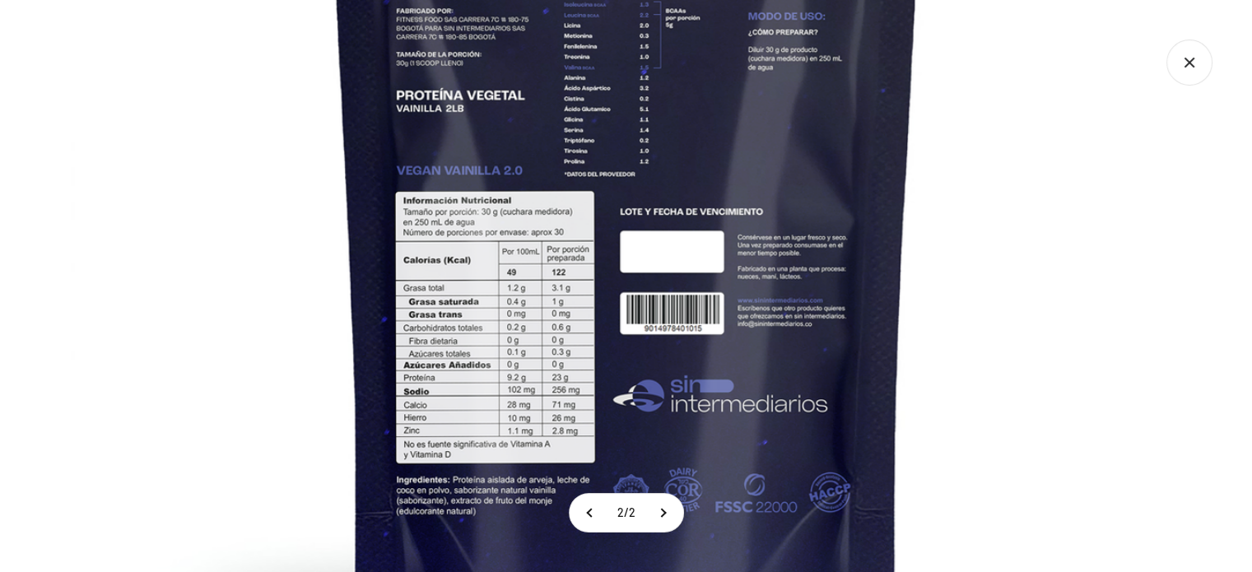
click at [704, 192] on img at bounding box center [626, 185] width 1111 height 1111
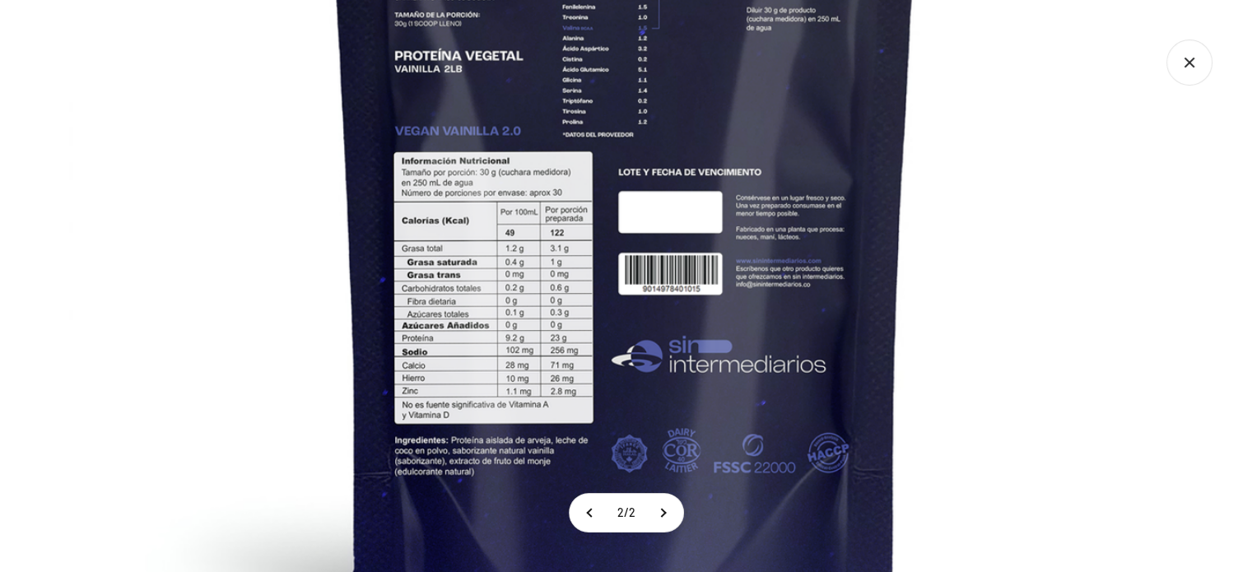
click at [610, 392] on img at bounding box center [624, 145] width 1111 height 1111
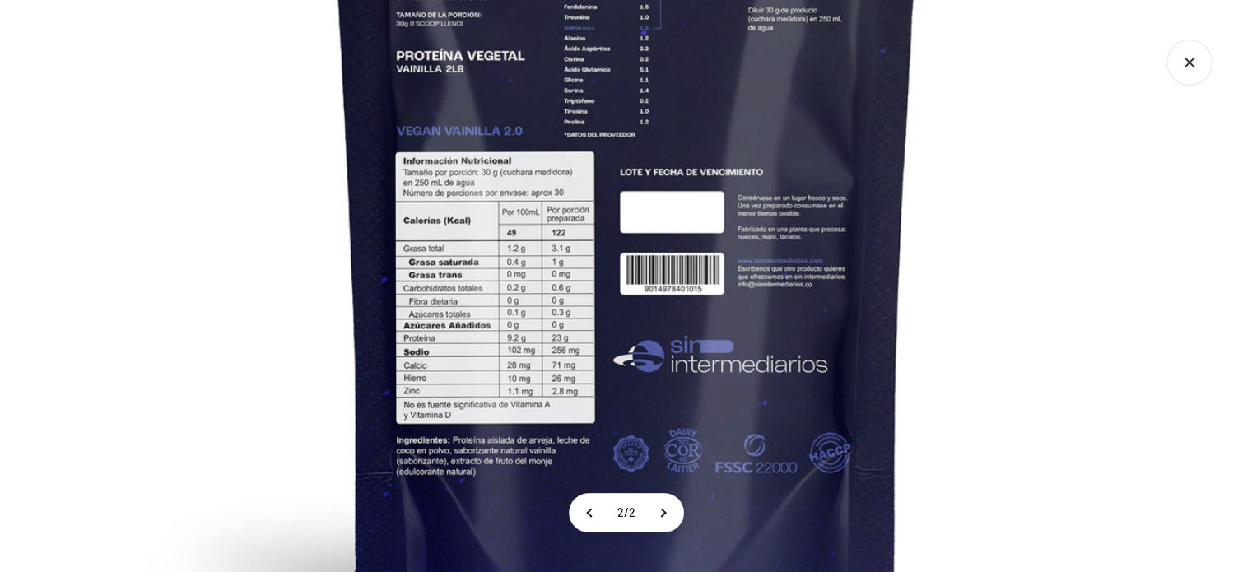
click at [1186, 81] on icon "Cerrar galería" at bounding box center [1189, 63] width 46 height 46
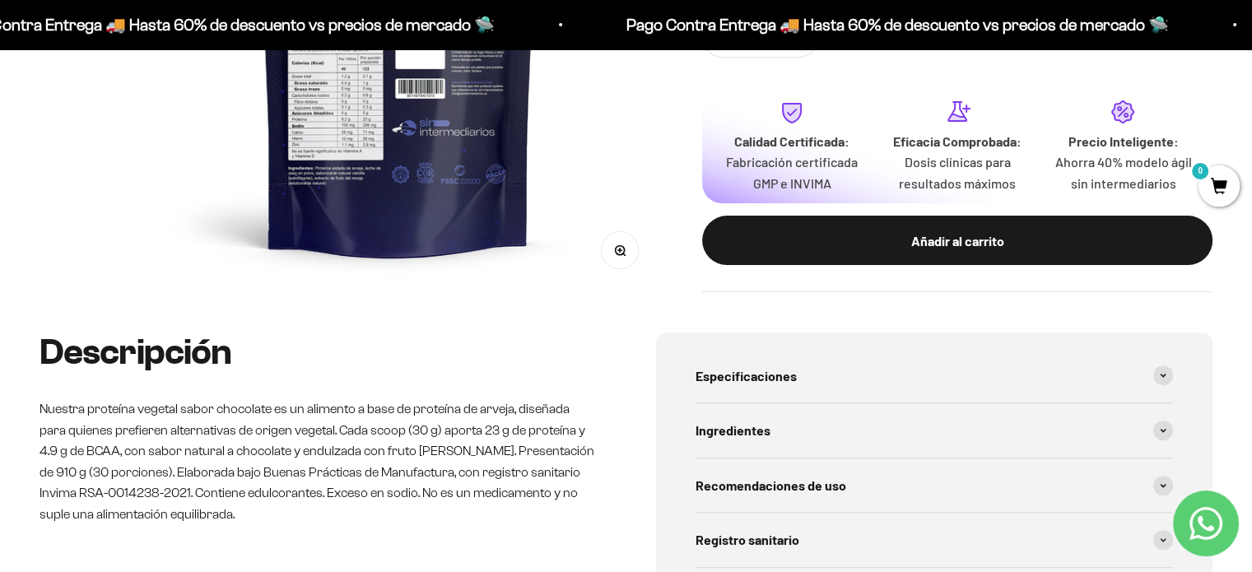
scroll to position [494, 0]
